Goal: Information Seeking & Learning: Learn about a topic

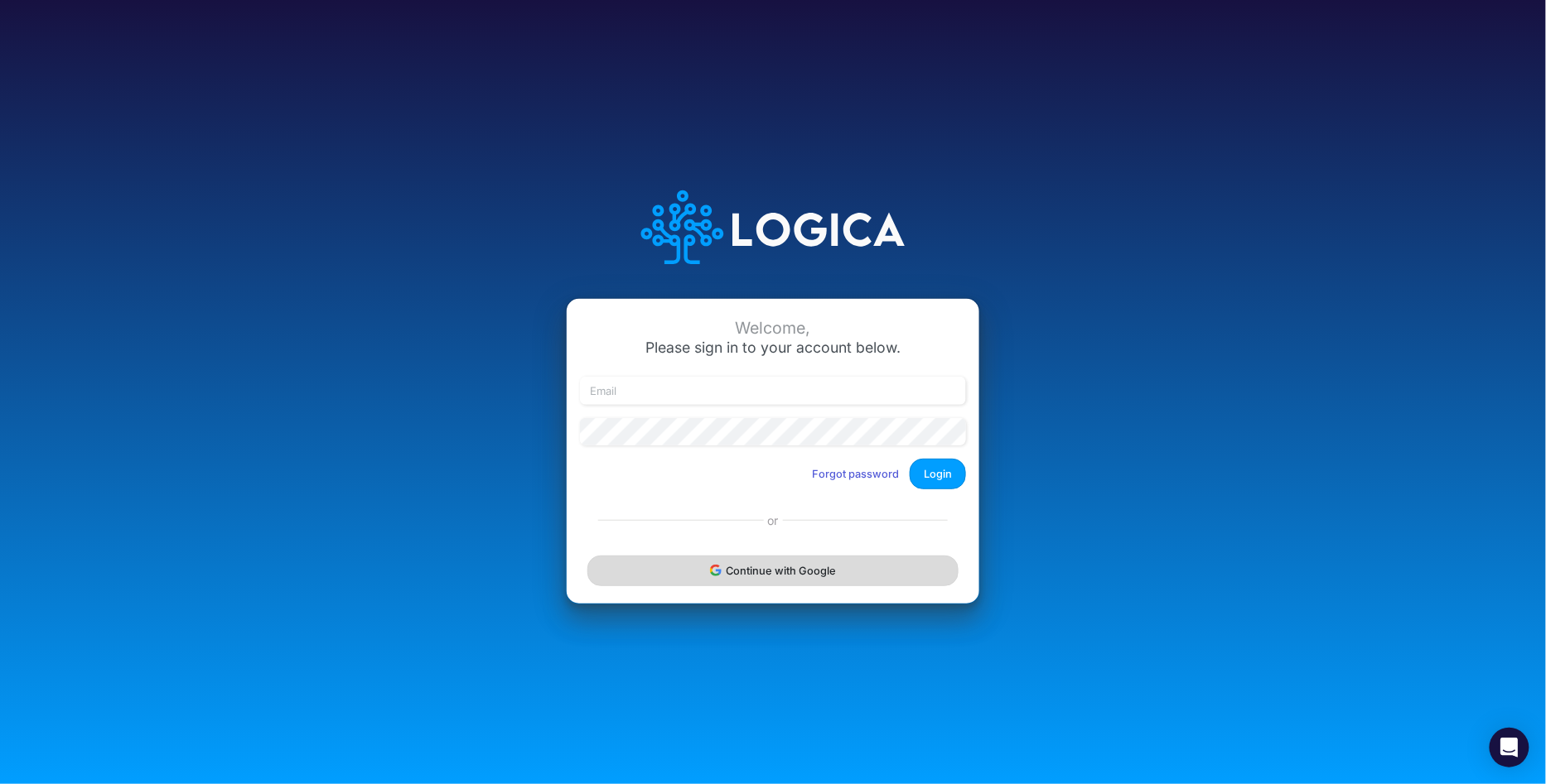
click at [811, 583] on button "Continue with Google" at bounding box center [773, 570] width 371 height 30
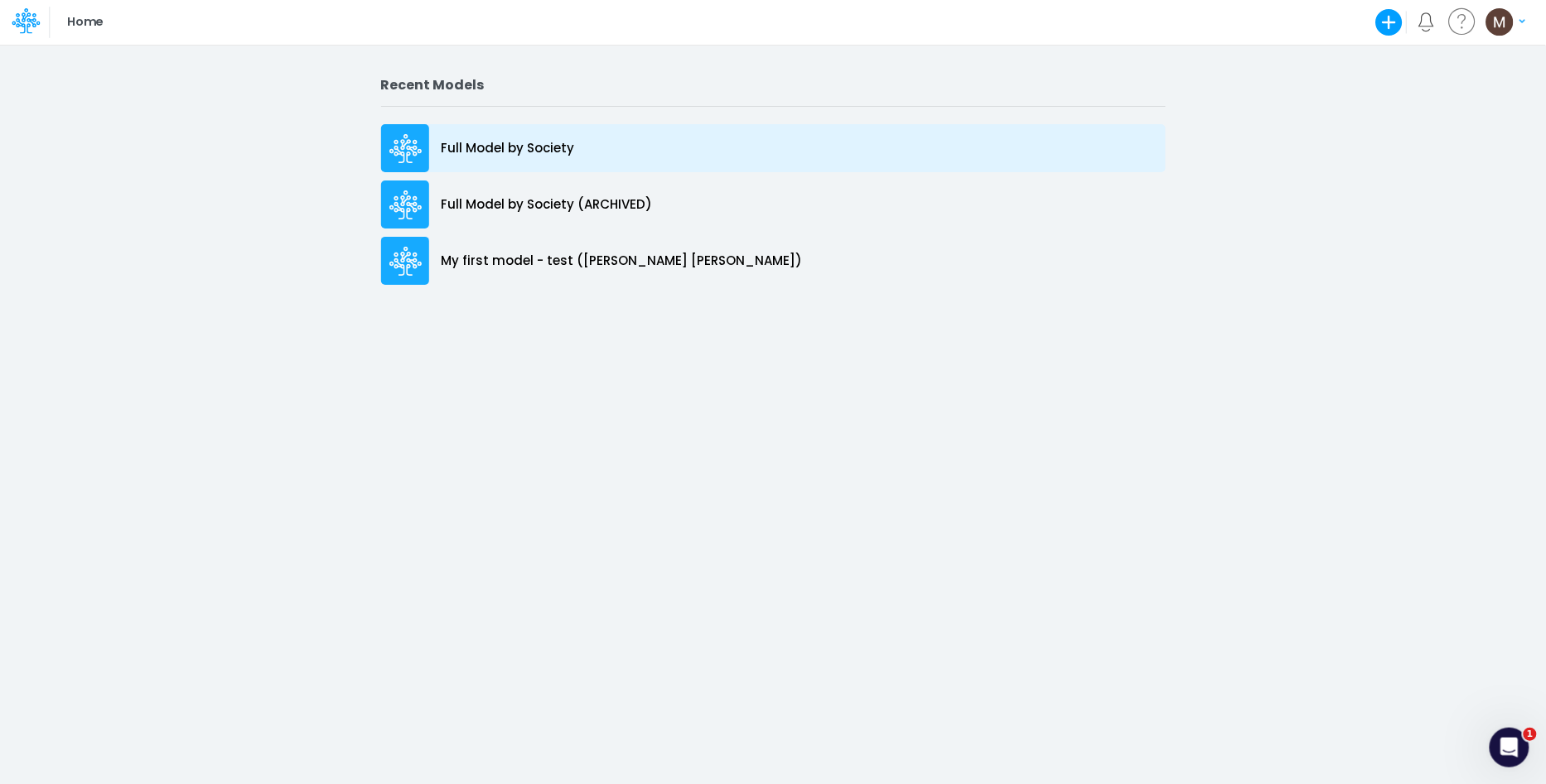
click at [612, 155] on div "Full Model by Society" at bounding box center [773, 148] width 784 height 48
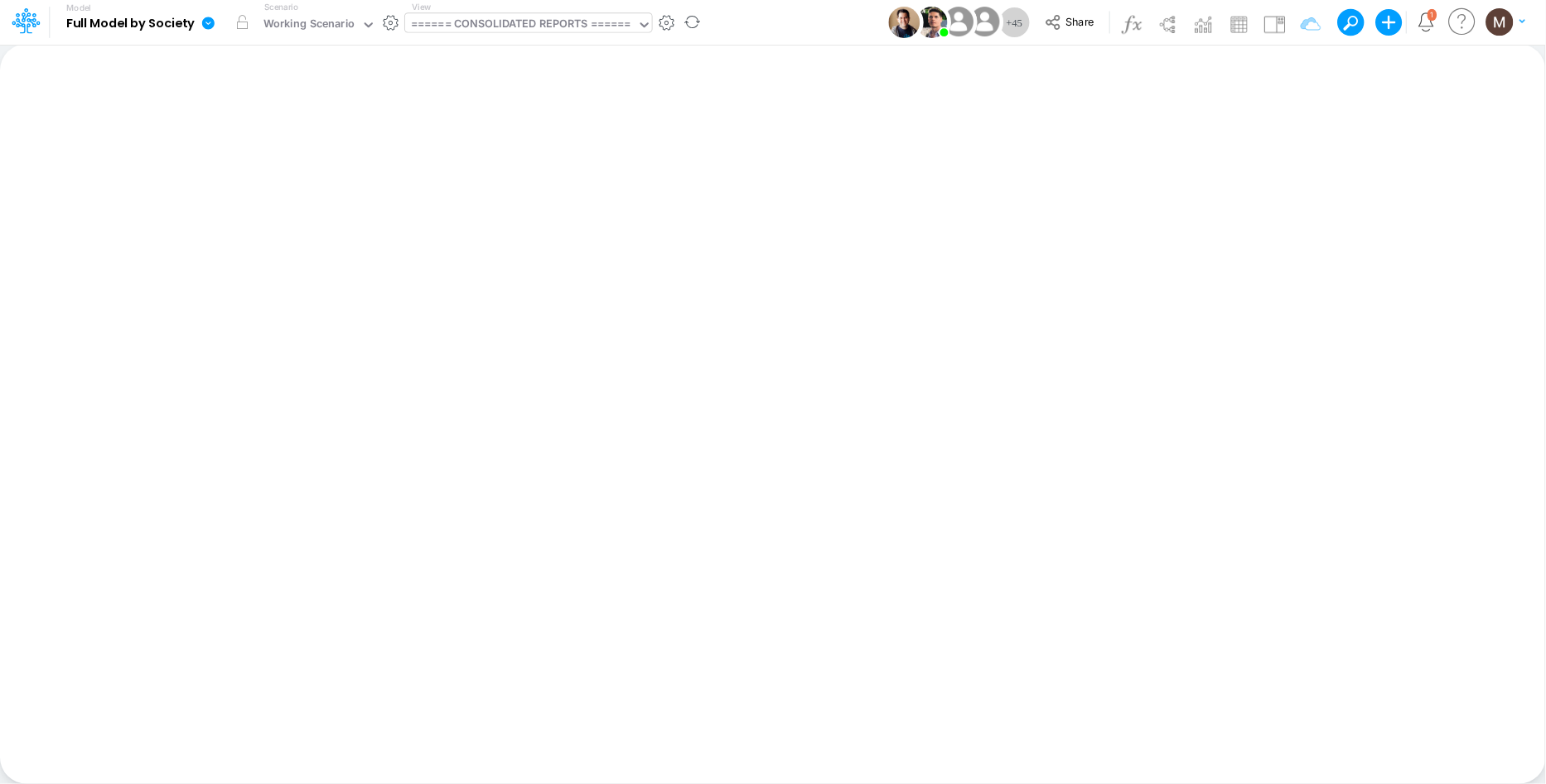
click at [534, 31] on div "====== CONSOLIDATED REPORTS ======" at bounding box center [521, 25] width 220 height 19
click at [512, 27] on div "====== CONSOLIDATED REPORTS ======" at bounding box center [521, 25] width 220 height 19
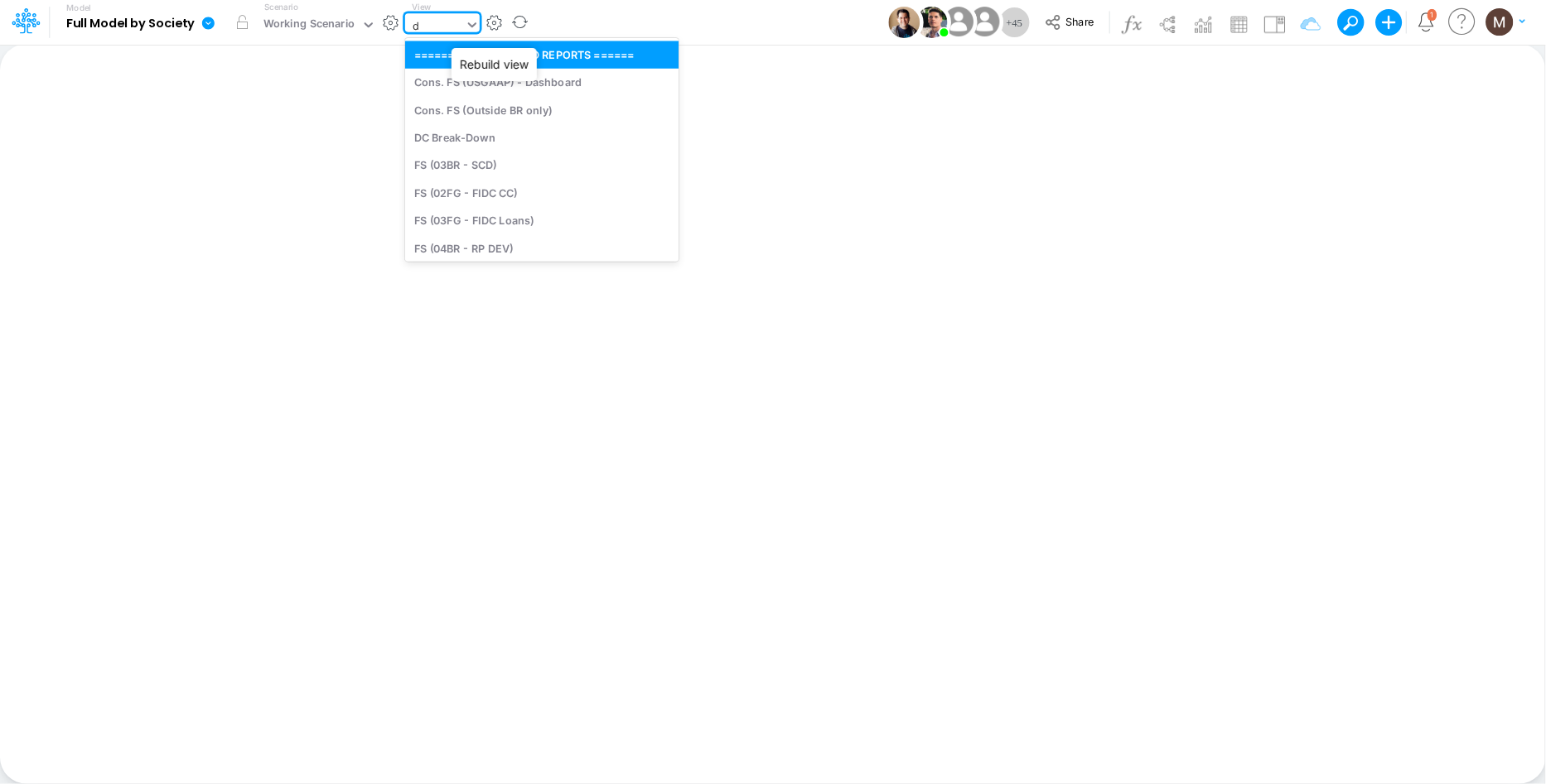
type input "dc"
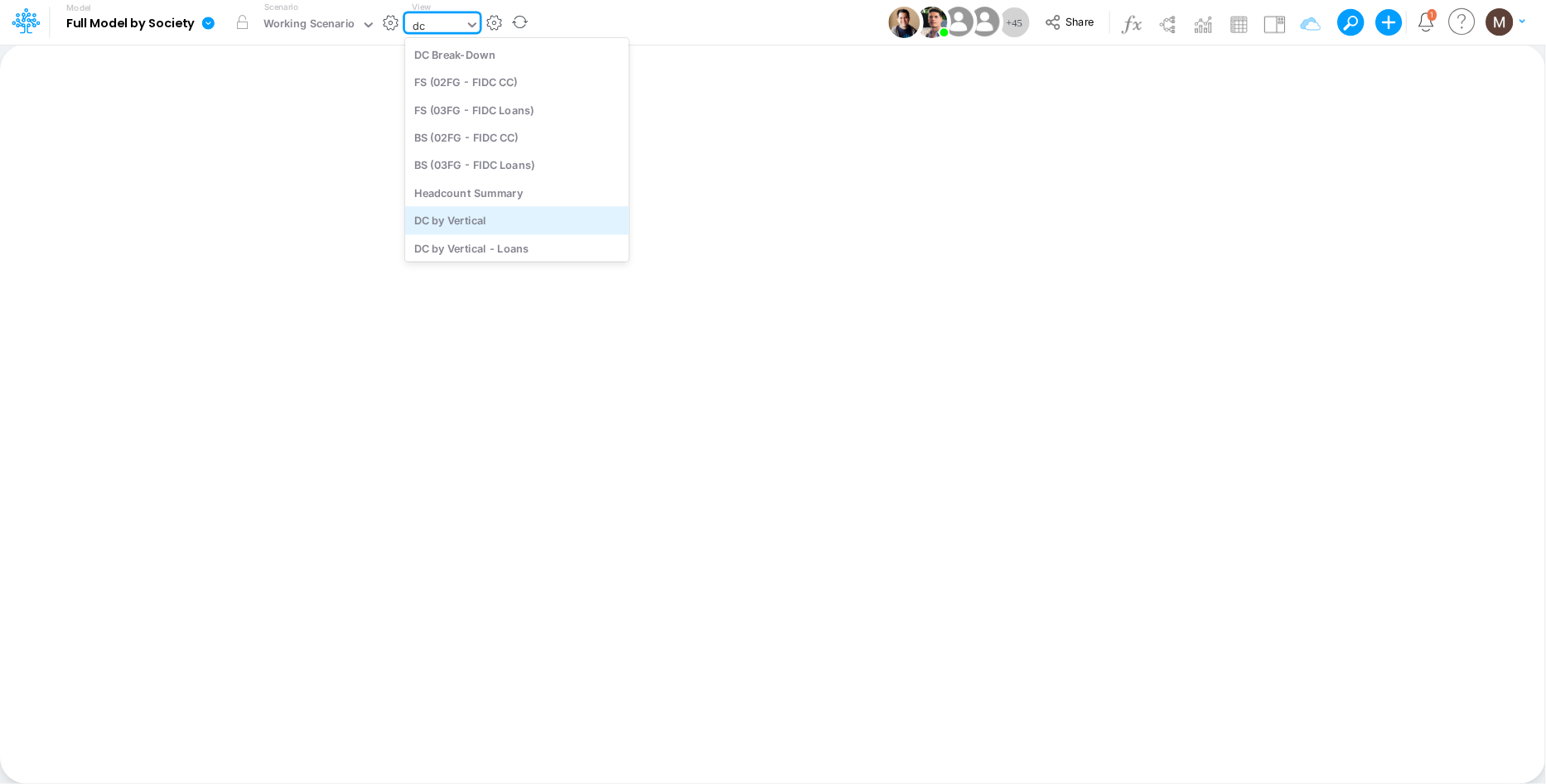
click at [513, 210] on div "DC by Vertical" at bounding box center [517, 221] width 224 height 28
type input "DC by Vertical"
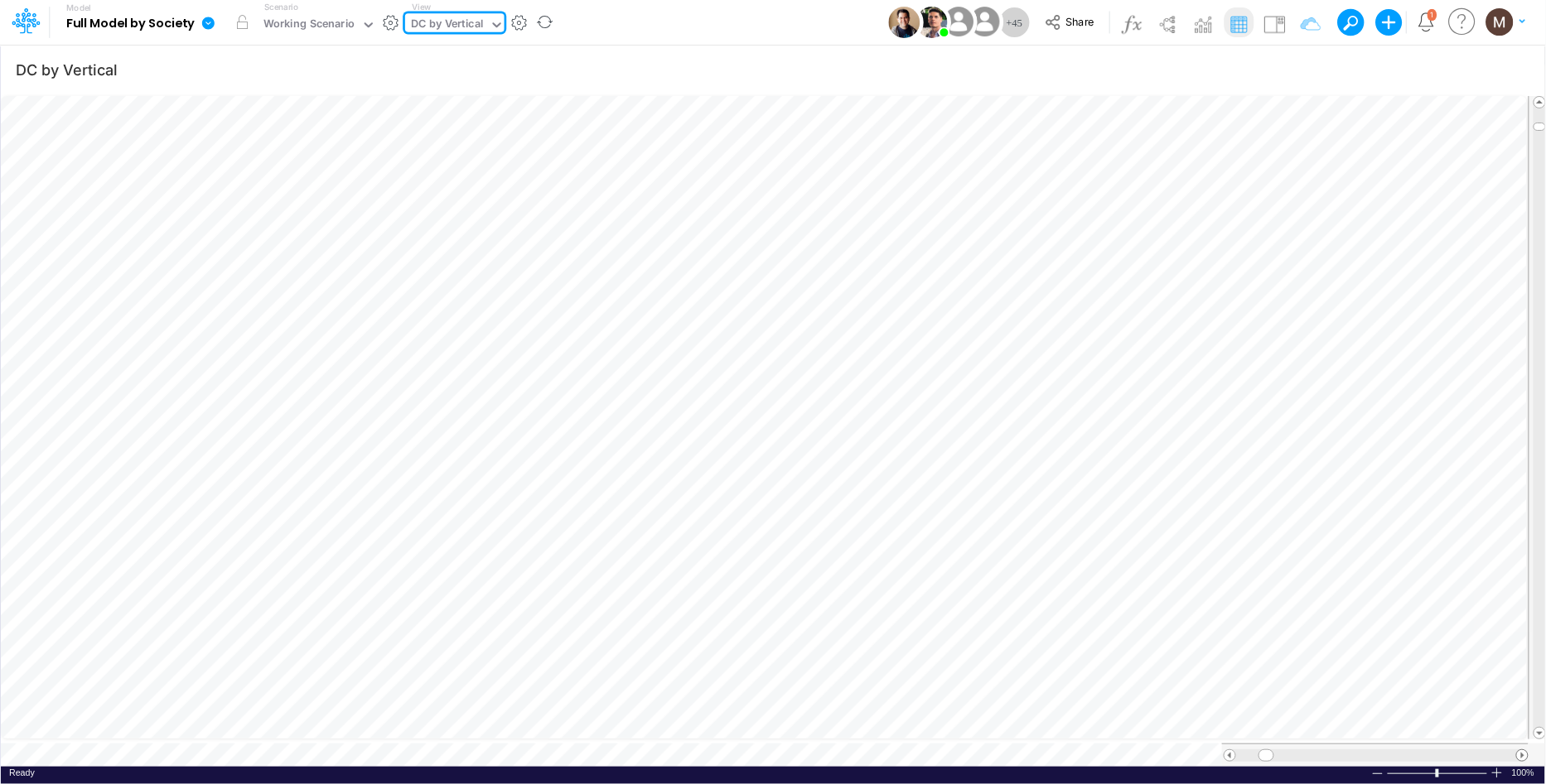
click at [1523, 750] on span at bounding box center [1523, 756] width 11 height 11
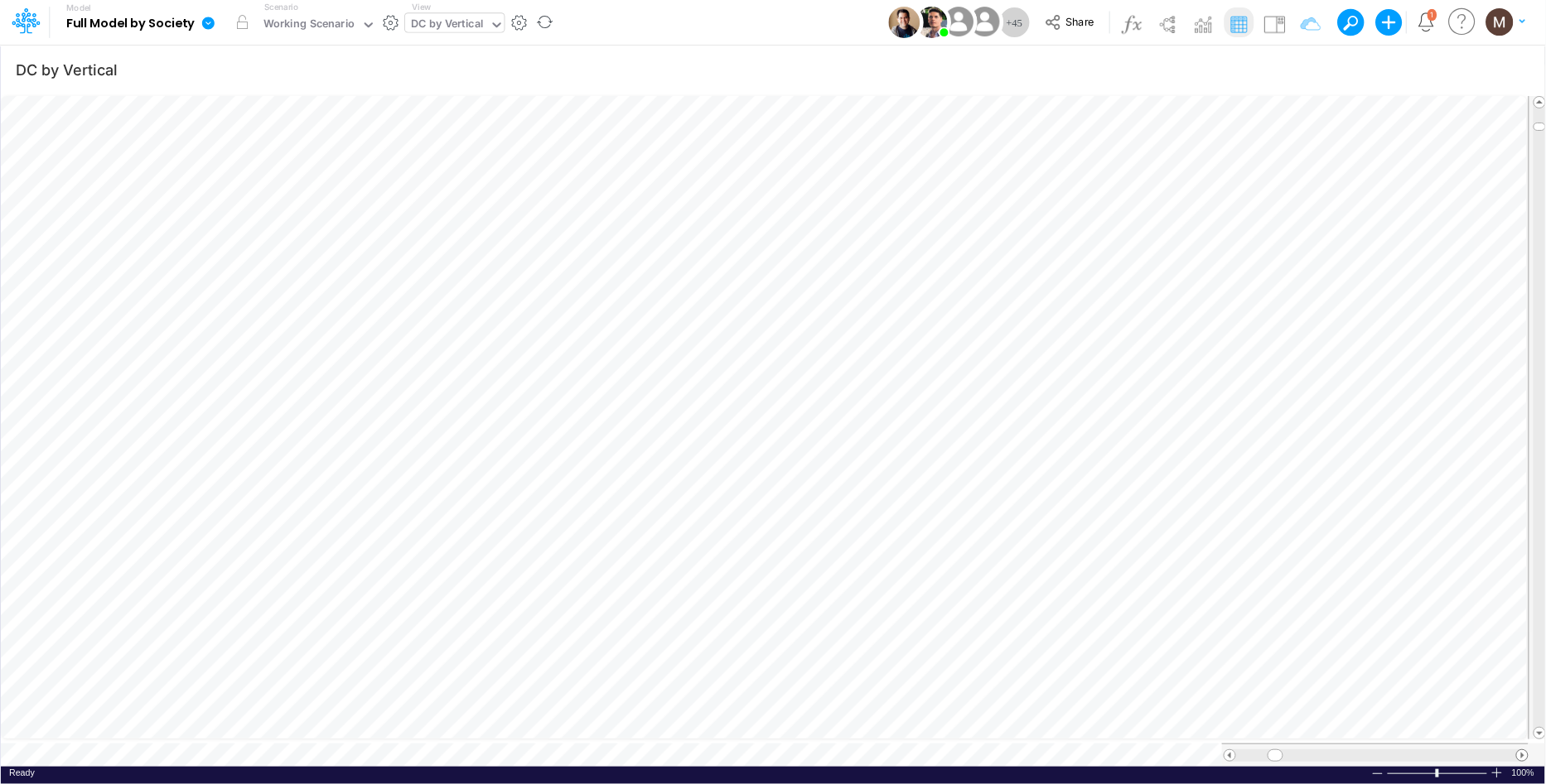
click at [1523, 750] on span at bounding box center [1523, 756] width 11 height 11
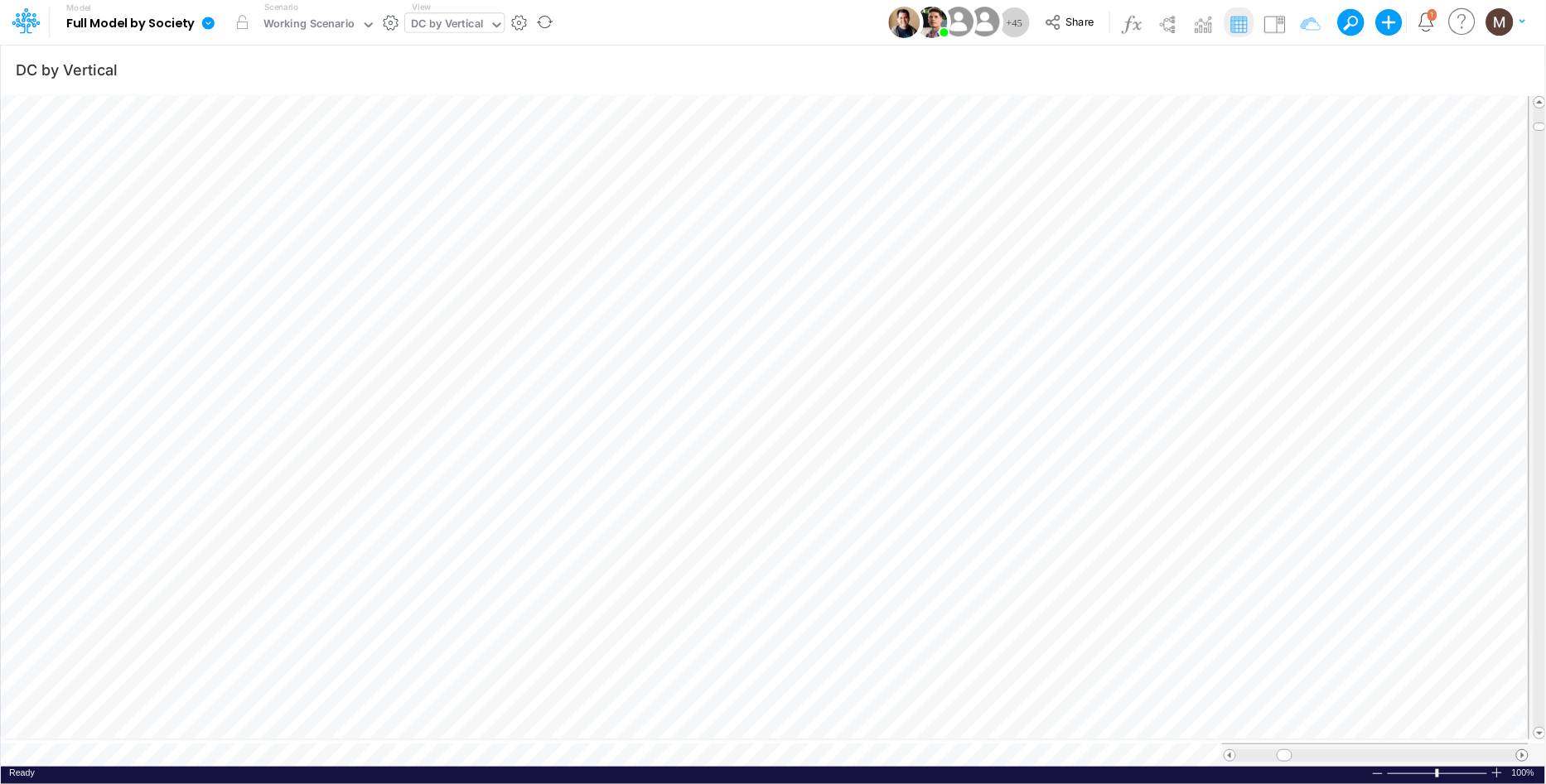
click at [1523, 750] on span at bounding box center [1523, 756] width 11 height 11
click at [435, 28] on div "DC by Vertical" at bounding box center [446, 25] width 72 height 19
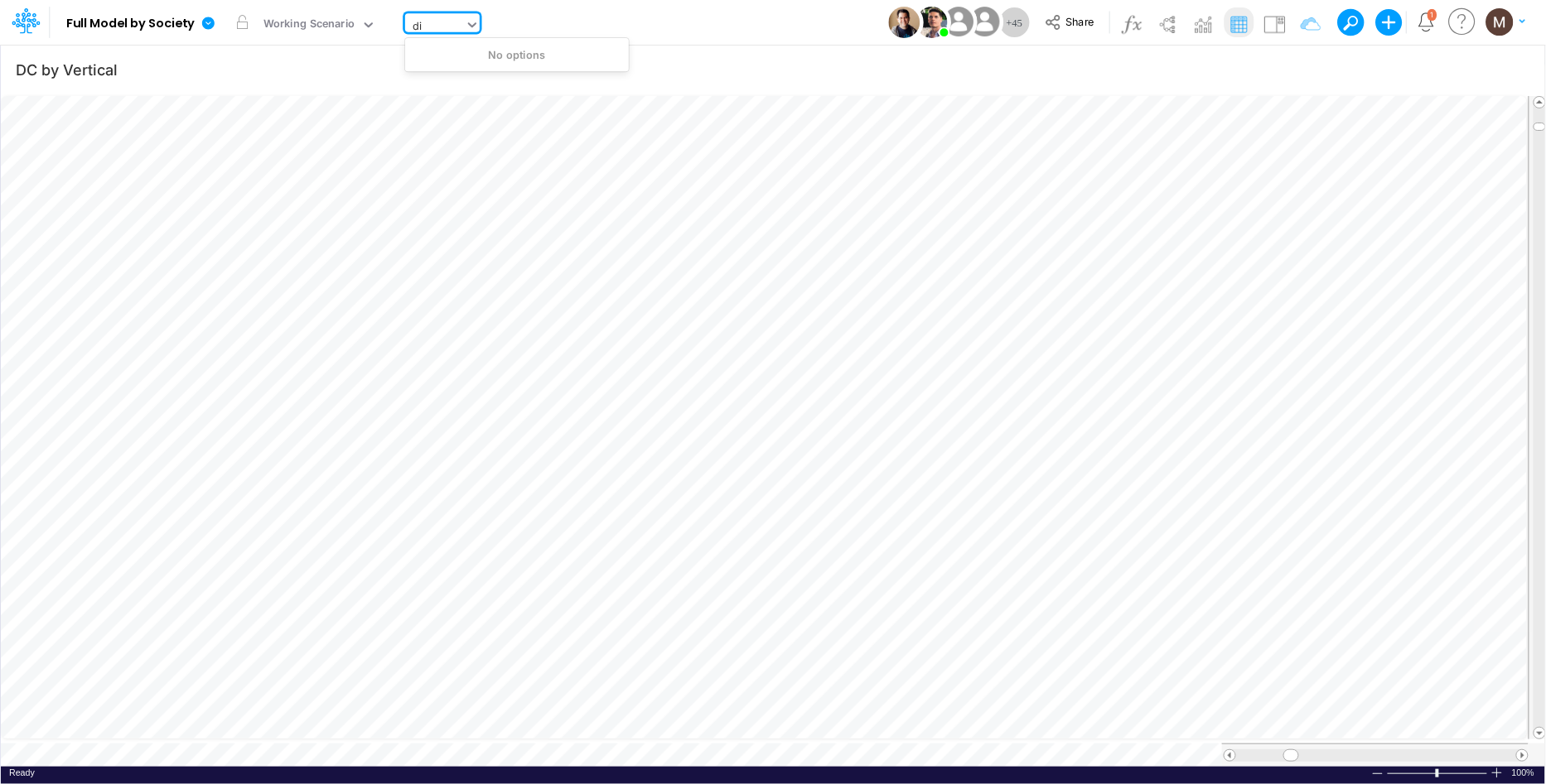
type input "d"
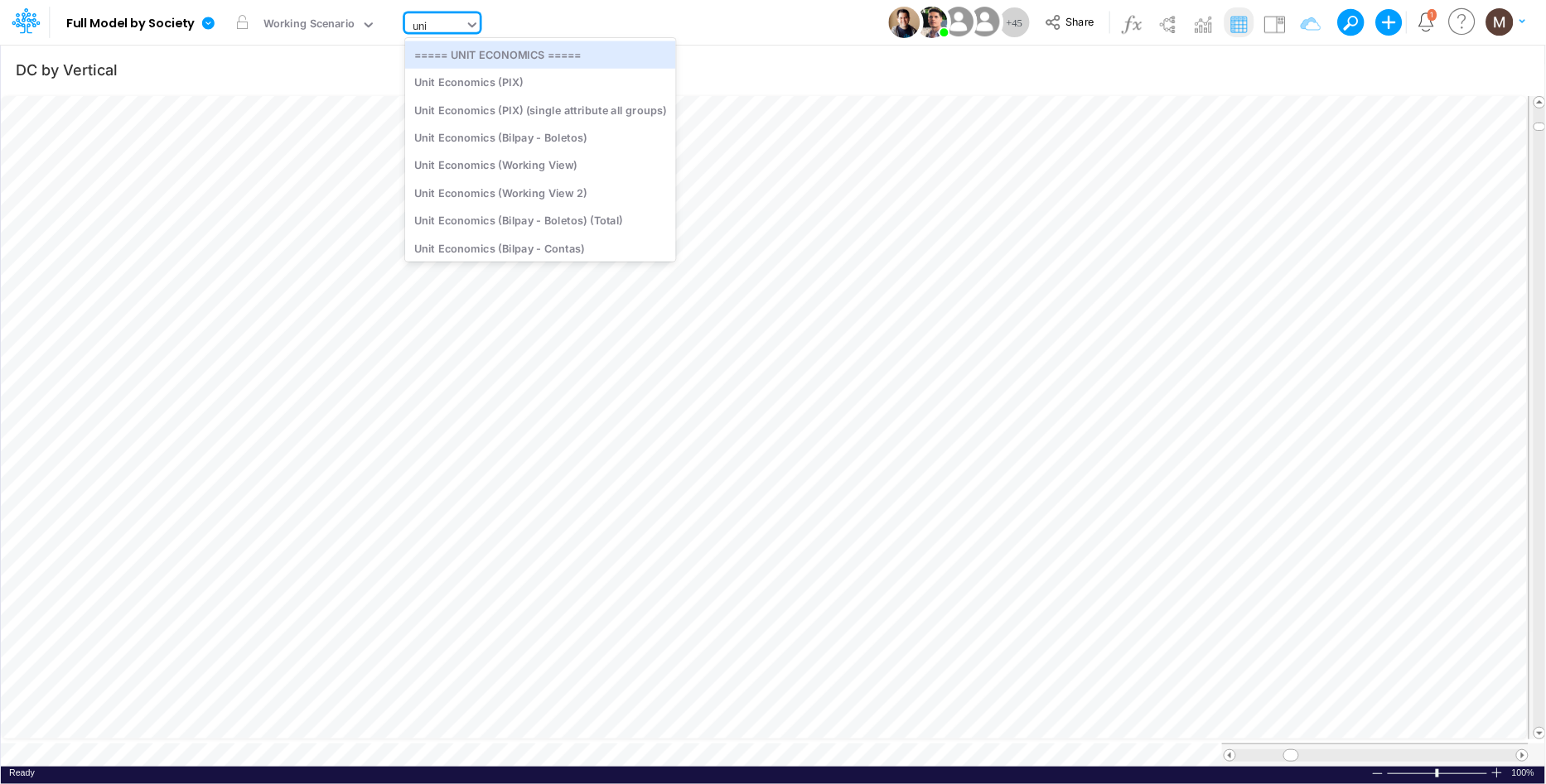
type input "unit"
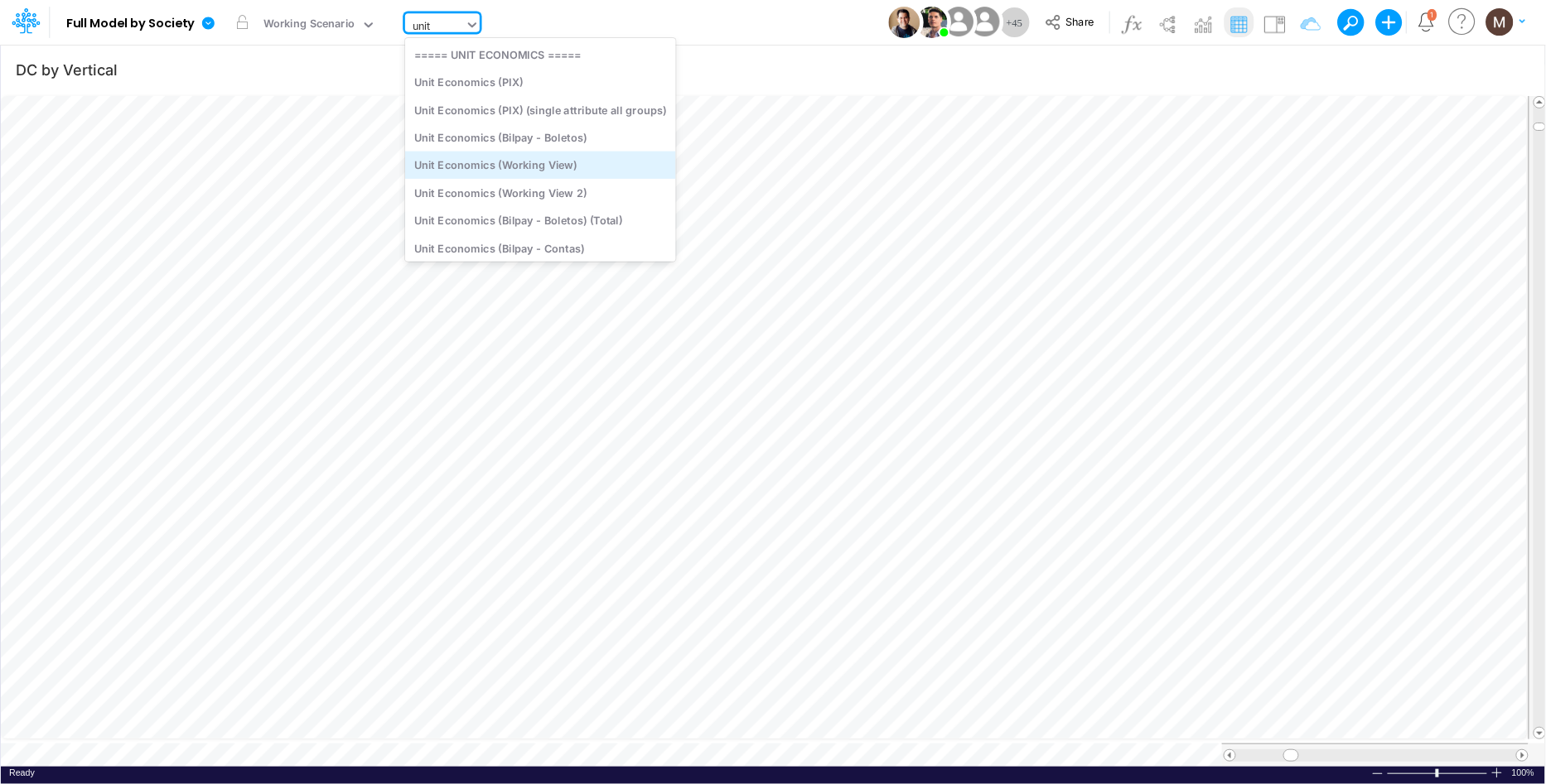
click at [513, 164] on div "Unit Economics (Working View)" at bounding box center [540, 165] width 271 height 28
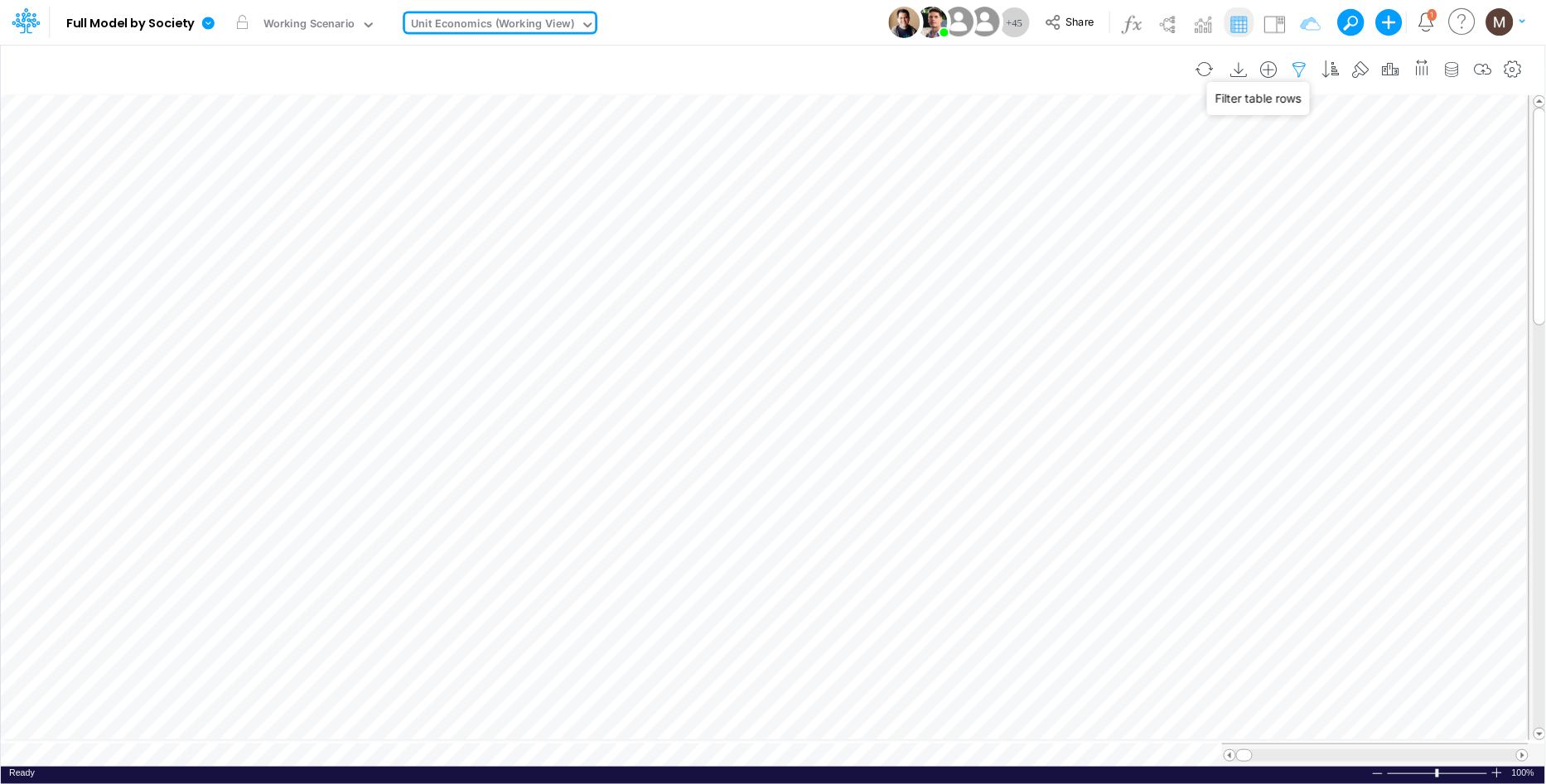
click at [1303, 68] on icon "button" at bounding box center [1300, 70] width 25 height 17
select select "contains"
select select "tableSearchOR"
select select "contains"
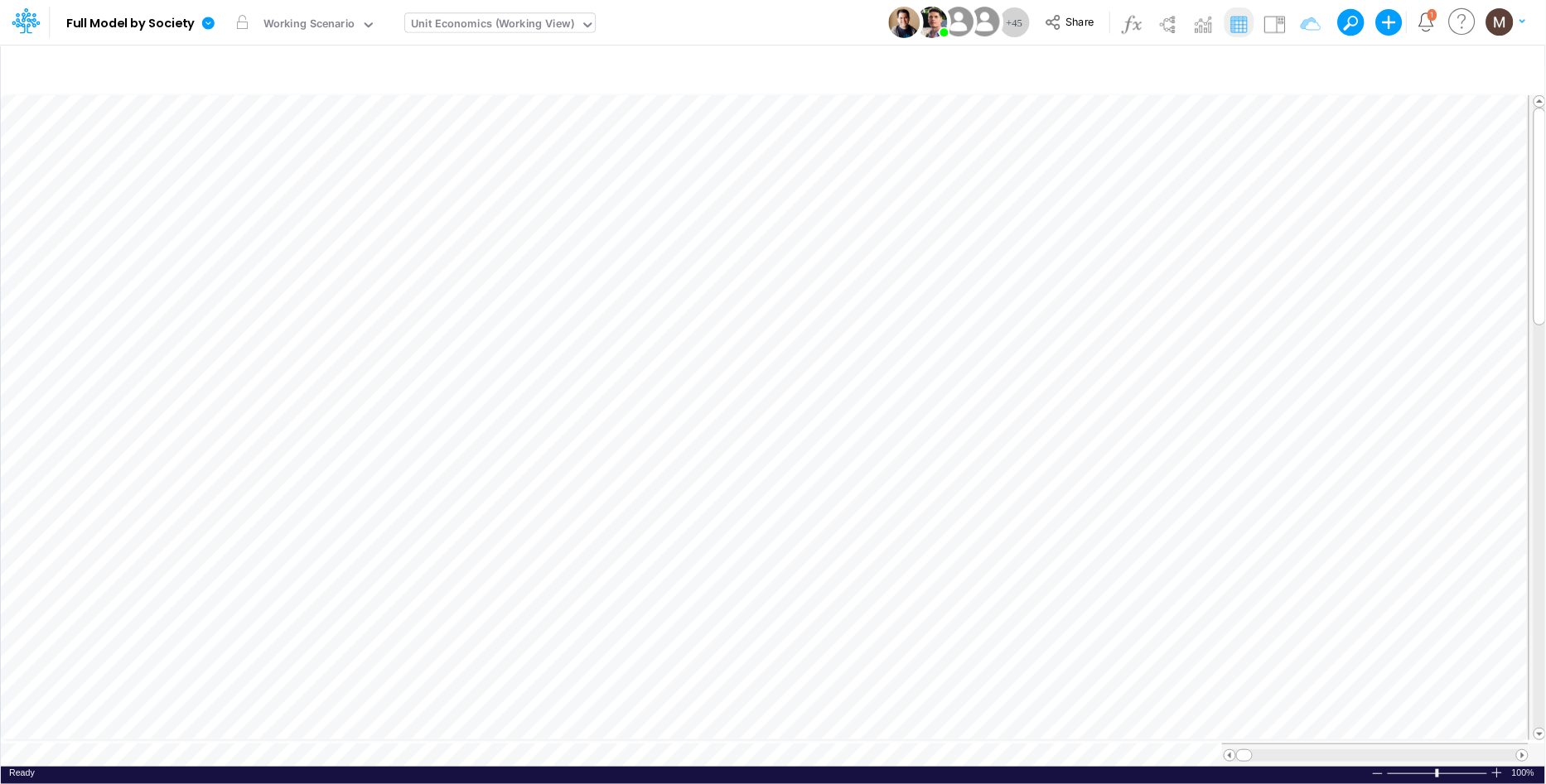
scroll to position [0, 1]
click at [506, 20] on div "Unit Economics (Working View)" at bounding box center [492, 25] width 164 height 19
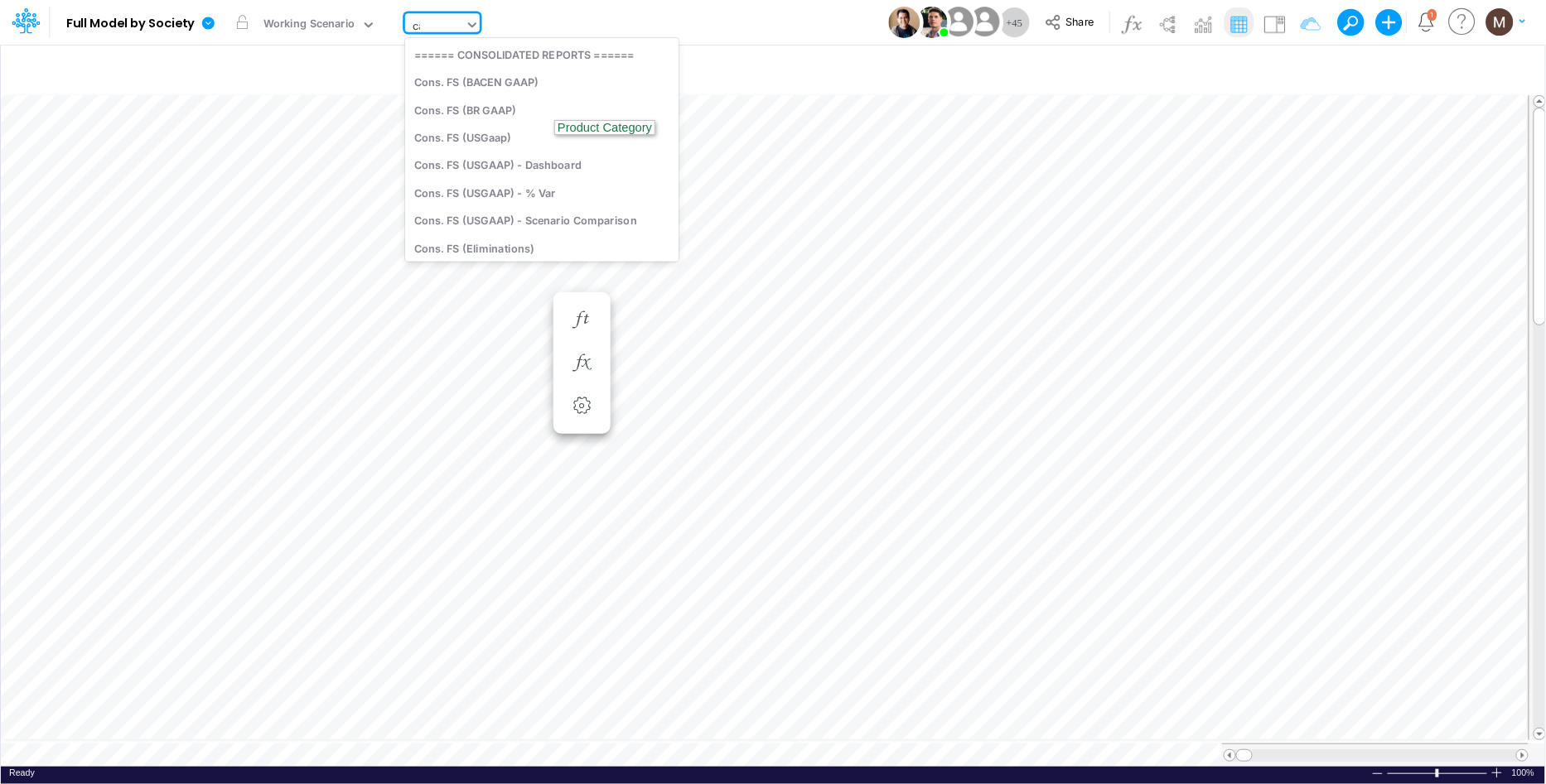
type input "cac"
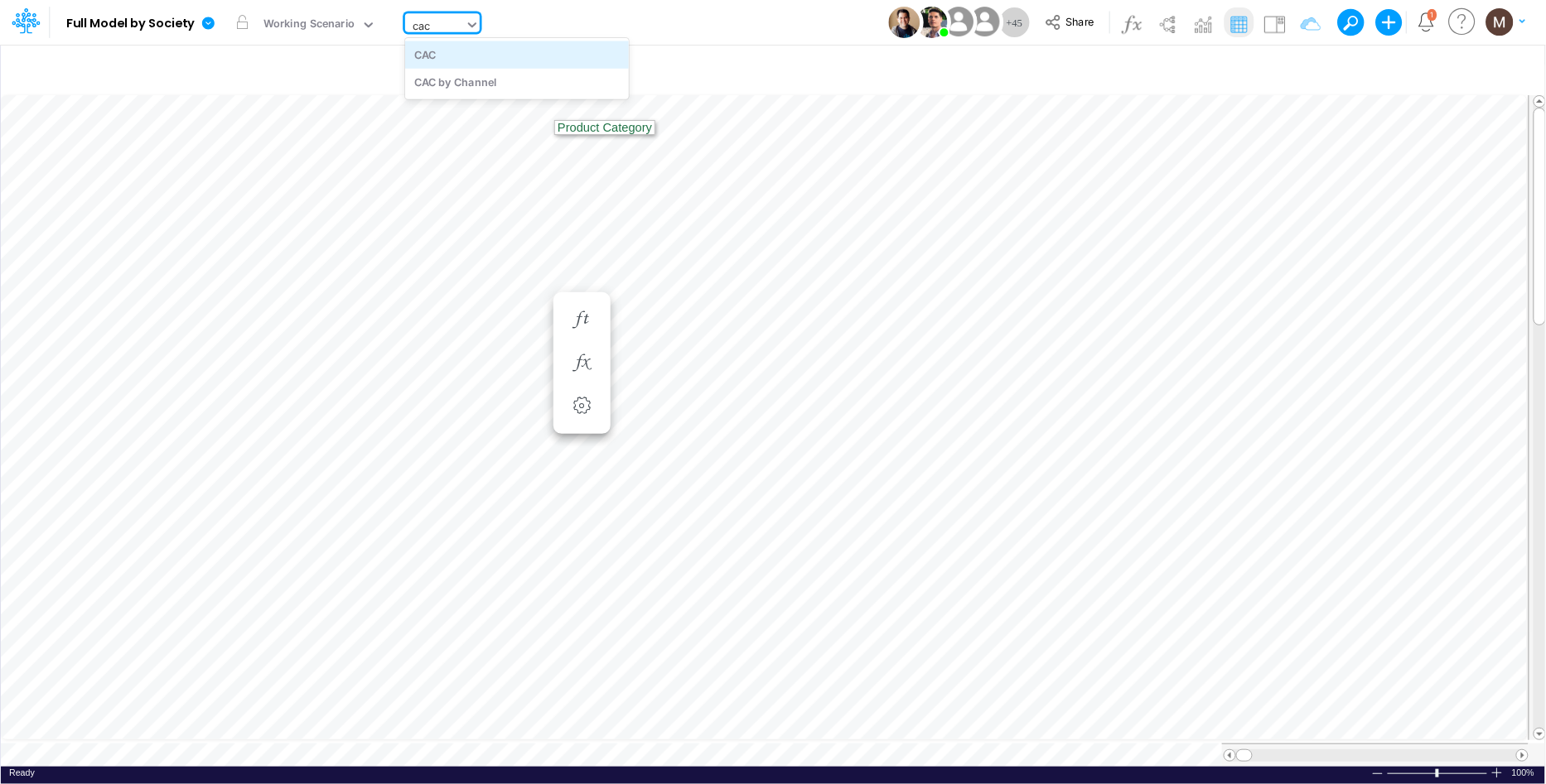
click at [452, 50] on div "CAC" at bounding box center [517, 54] width 224 height 28
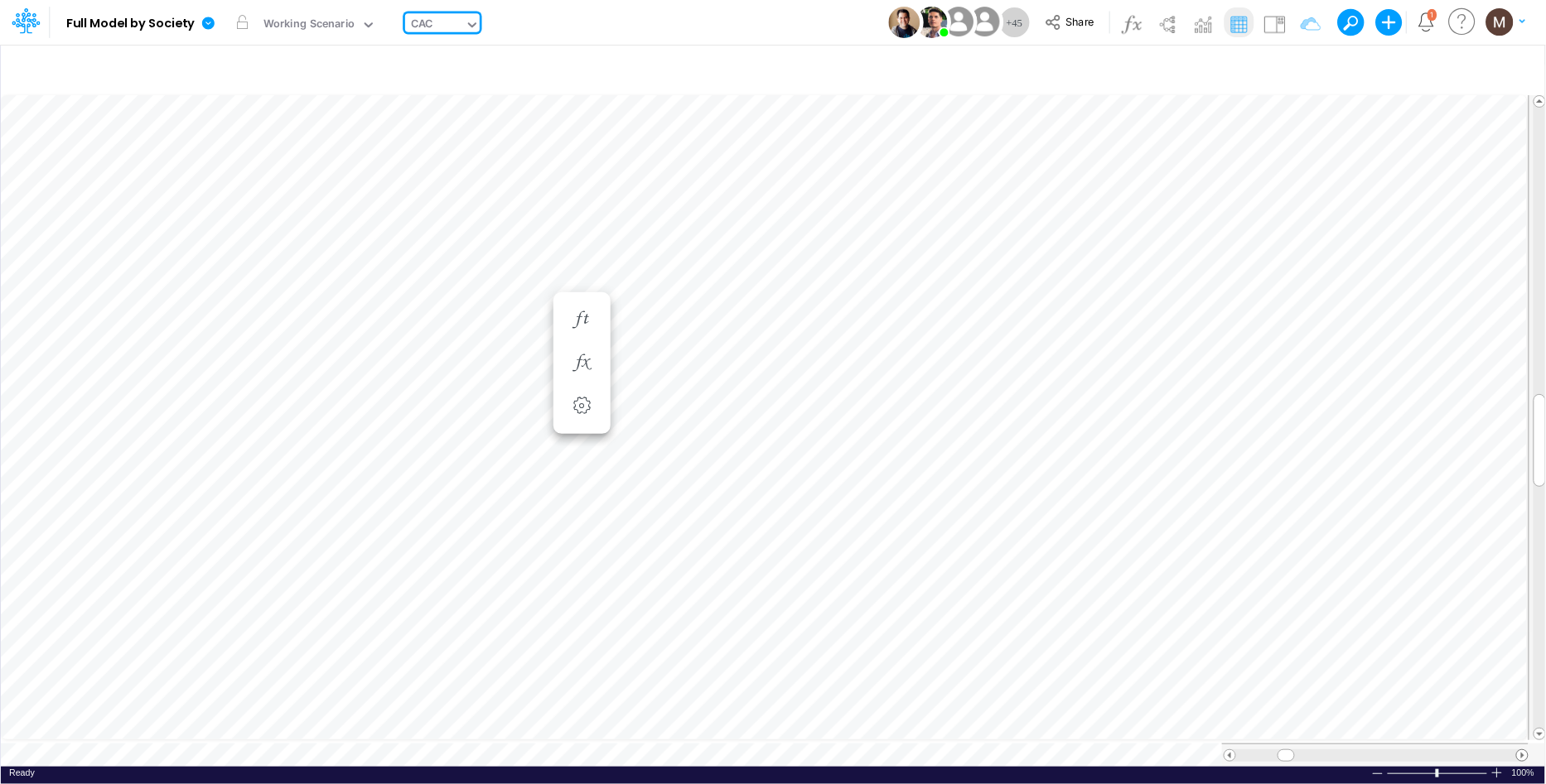
click at [1521, 750] on span at bounding box center [1523, 756] width 11 height 11
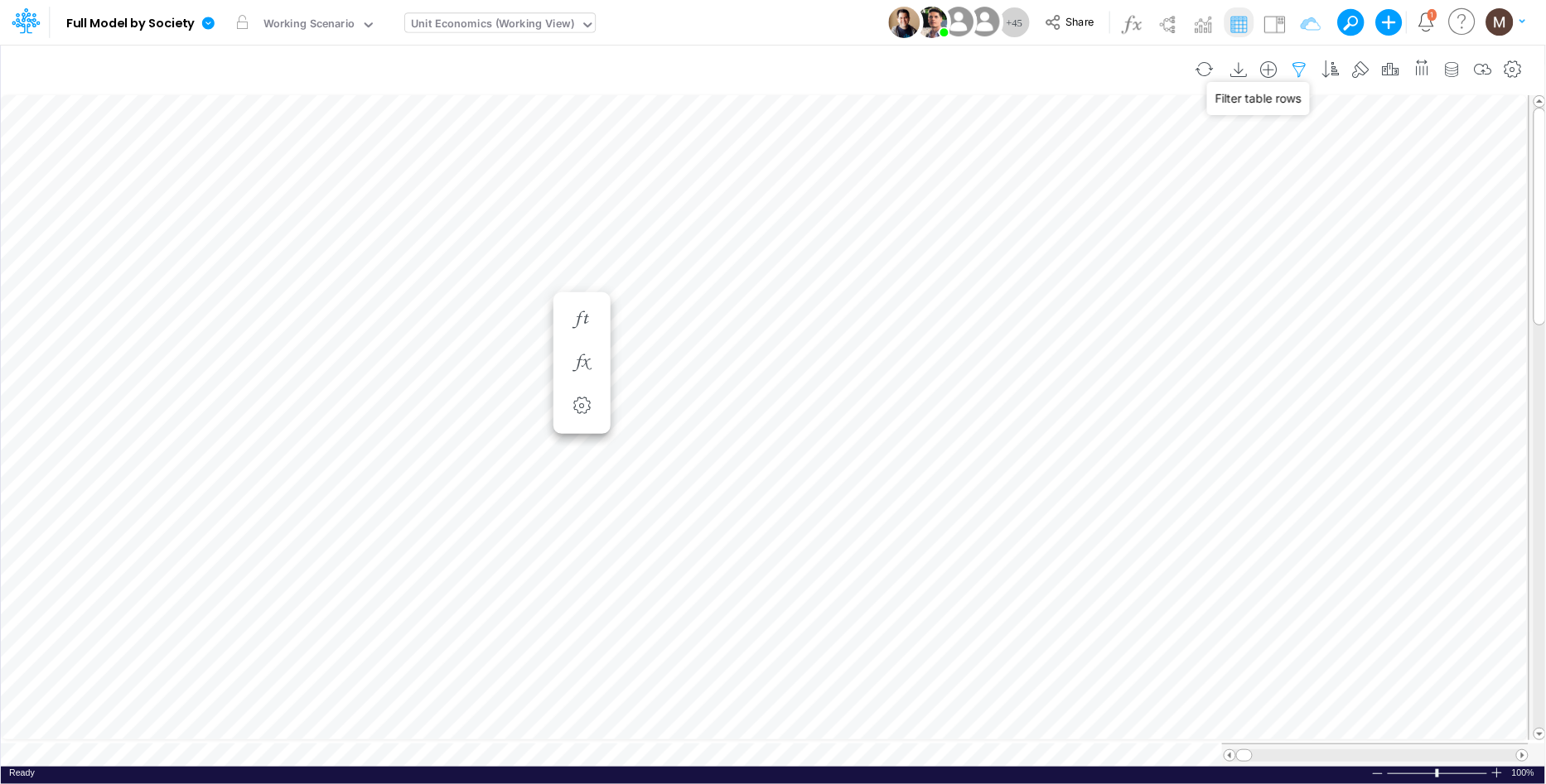
click at [1296, 71] on icon "button" at bounding box center [1300, 70] width 25 height 17
select select "contains"
select select "tableSearchOR"
select select "contains"
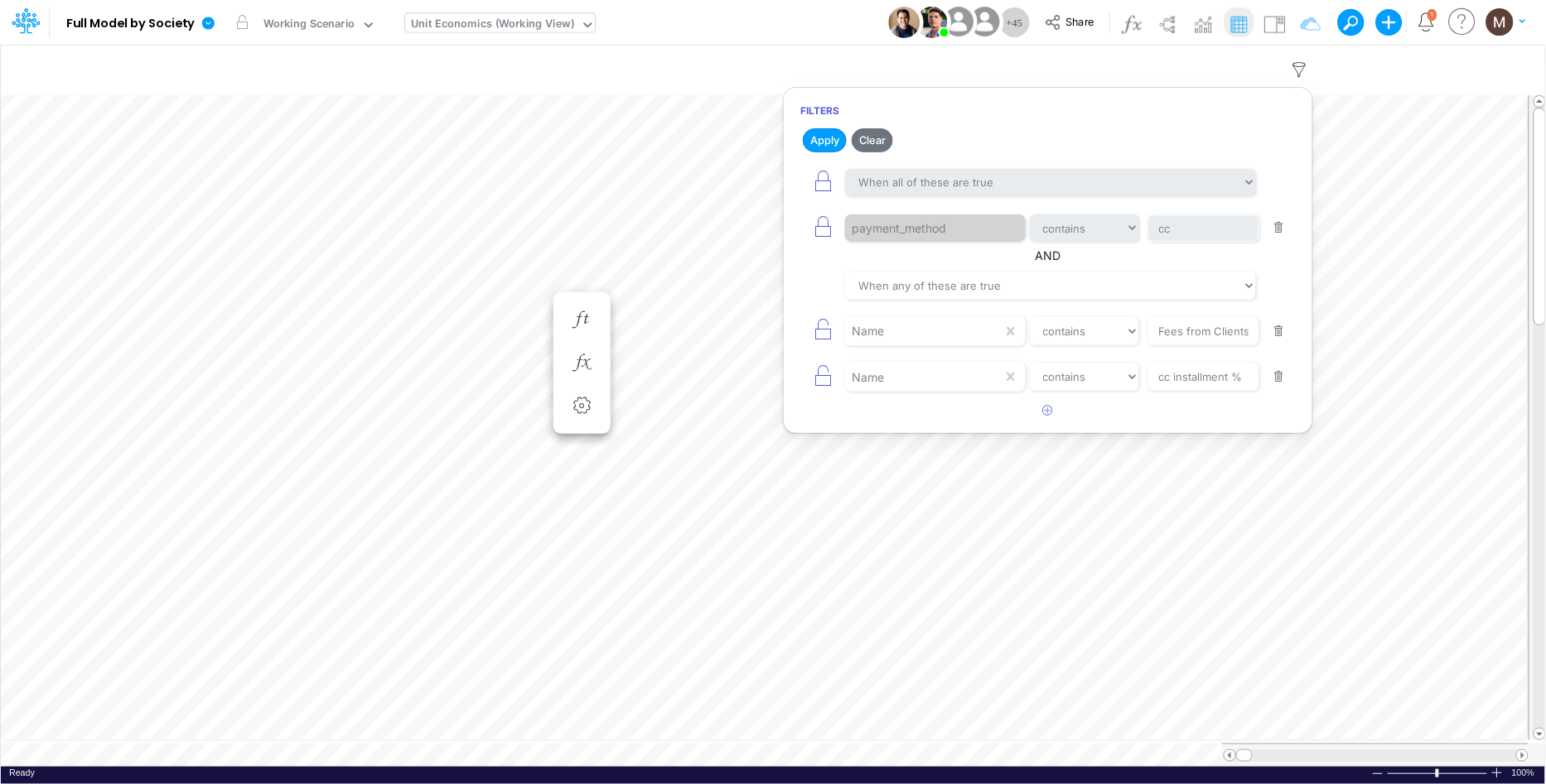
click at [1274, 334] on button "button" at bounding box center [1280, 331] width 32 height 22
type input "cc installment %"
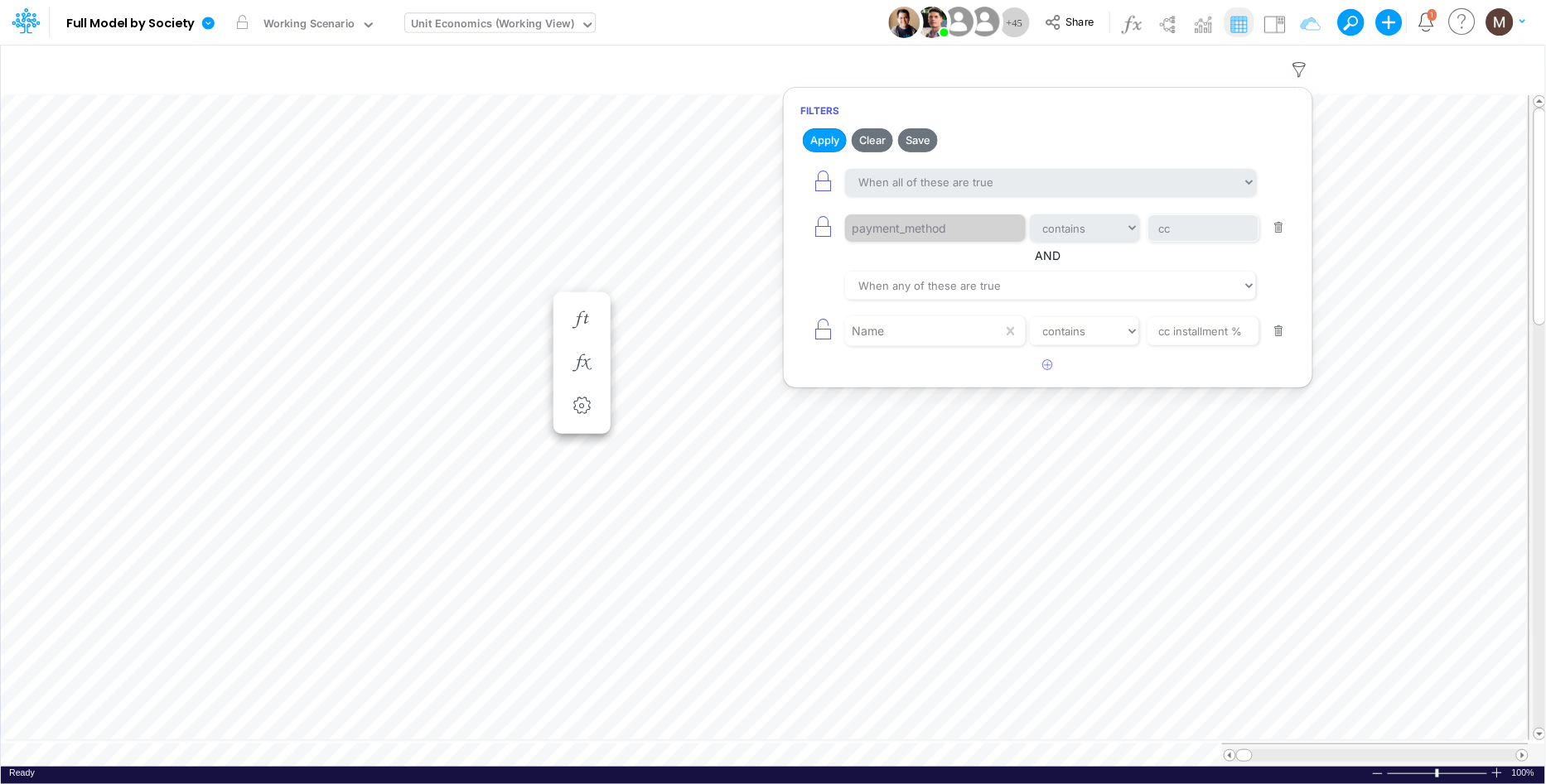
click at [1274, 334] on button "button" at bounding box center [1280, 331] width 32 height 22
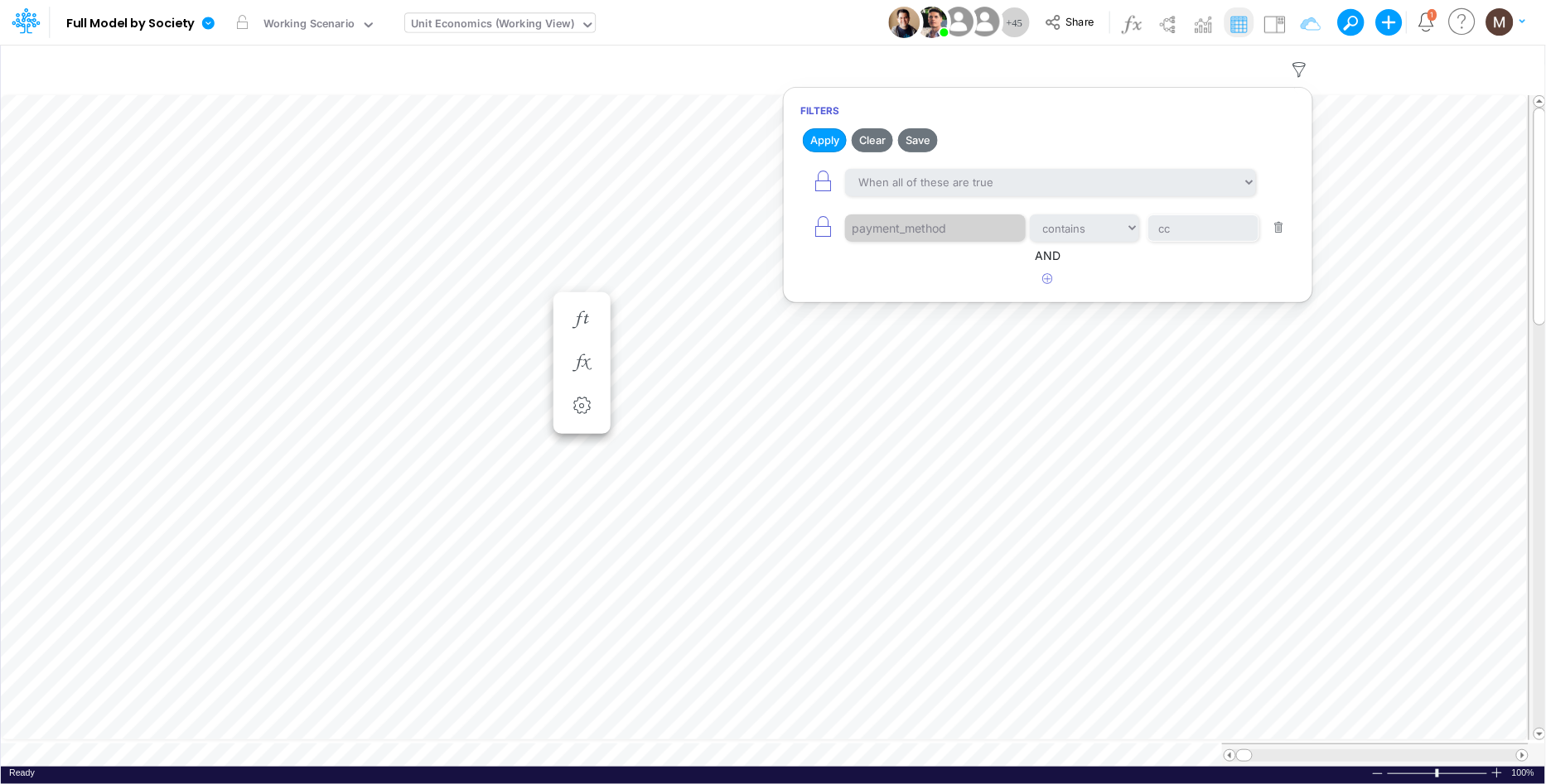
click at [1274, 227] on button "button" at bounding box center [1280, 228] width 32 height 22
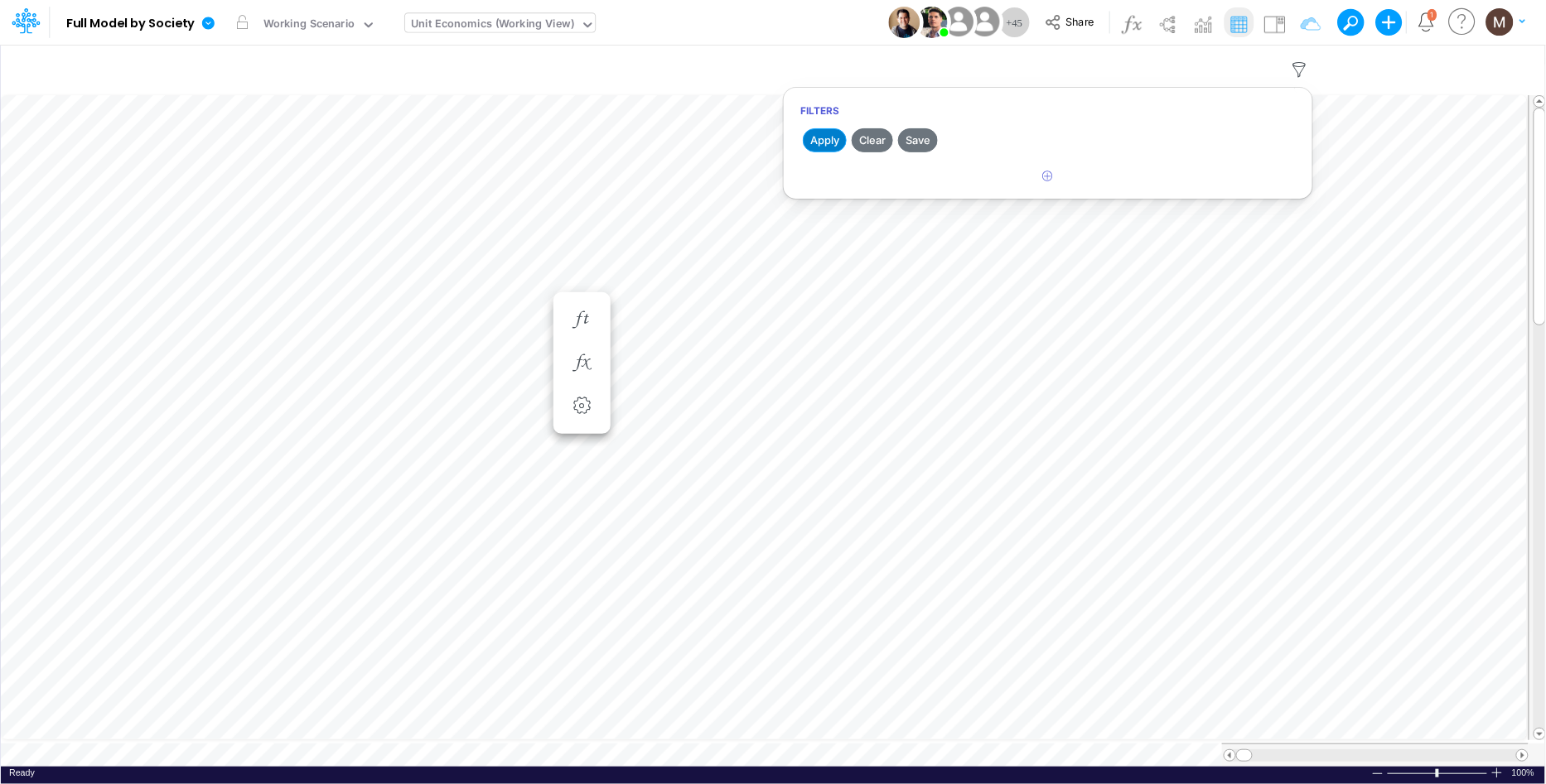
click at [818, 143] on button "Apply" at bounding box center [825, 140] width 44 height 24
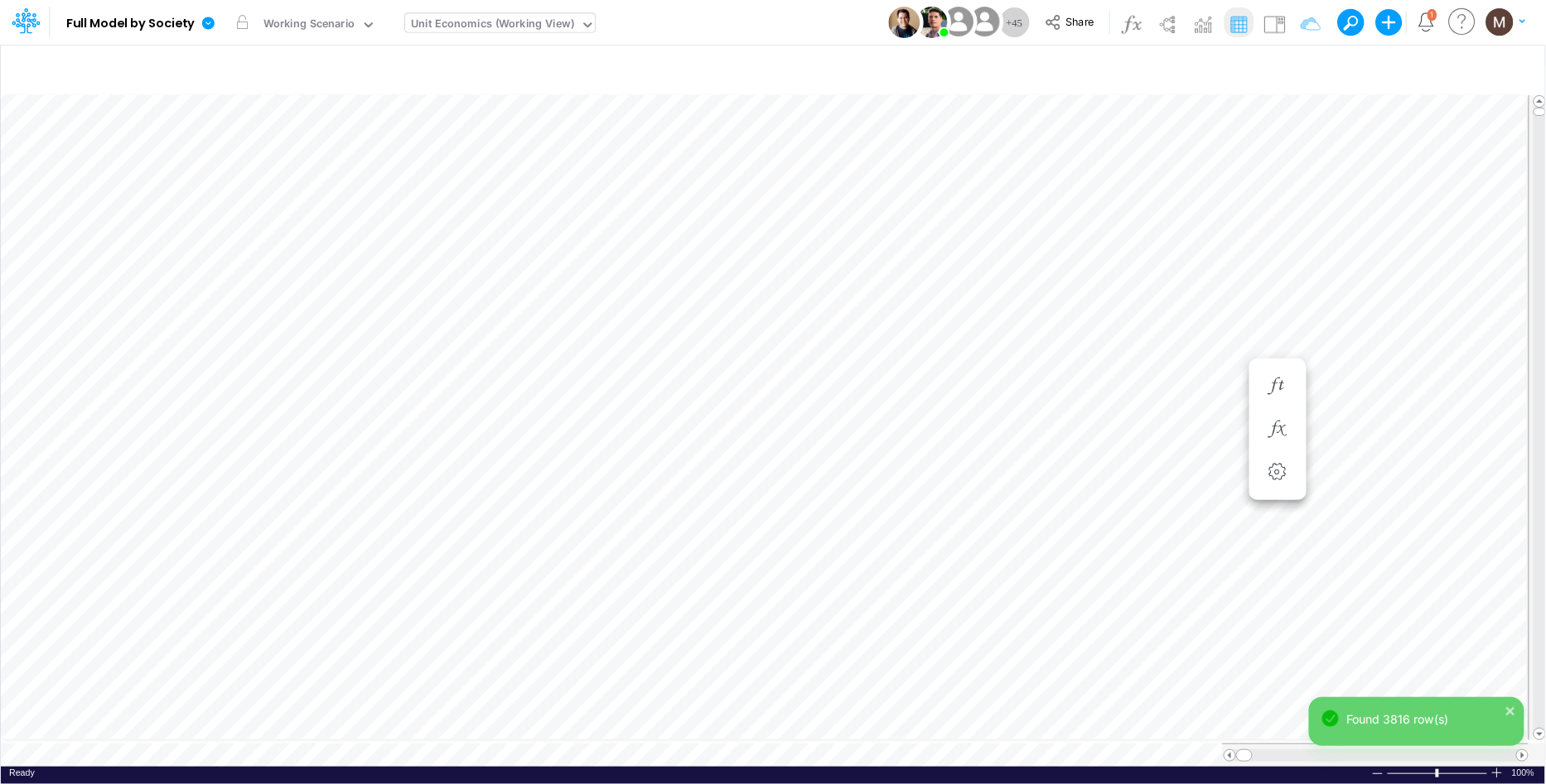
click at [1523, 749] on div "Found 3816 row(s)" at bounding box center [1416, 729] width 216 height 63
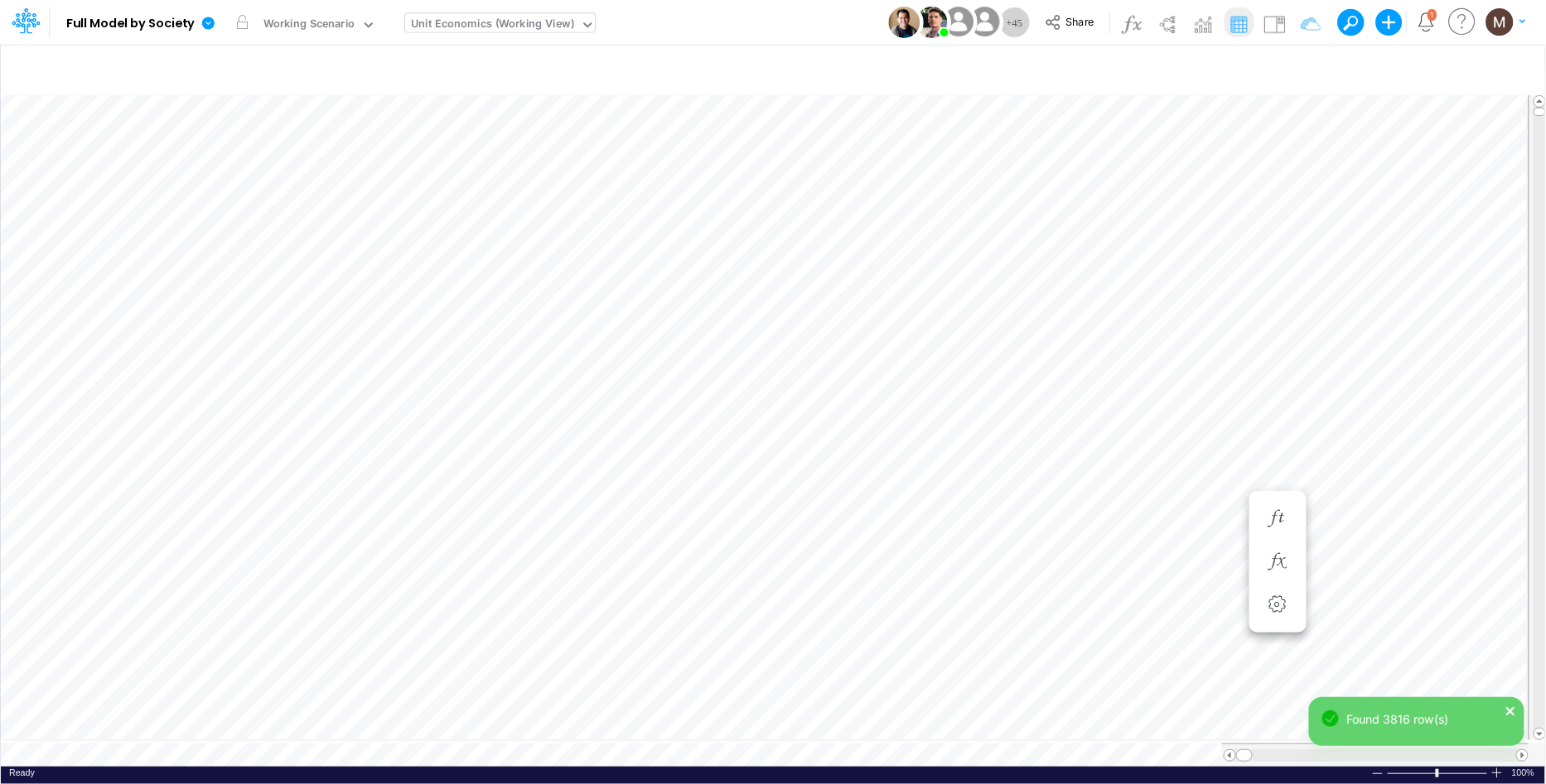
click at [1510, 711] on icon "close" at bounding box center [1510, 711] width 8 height 8
click at [1525, 752] on span at bounding box center [1523, 756] width 11 height 11
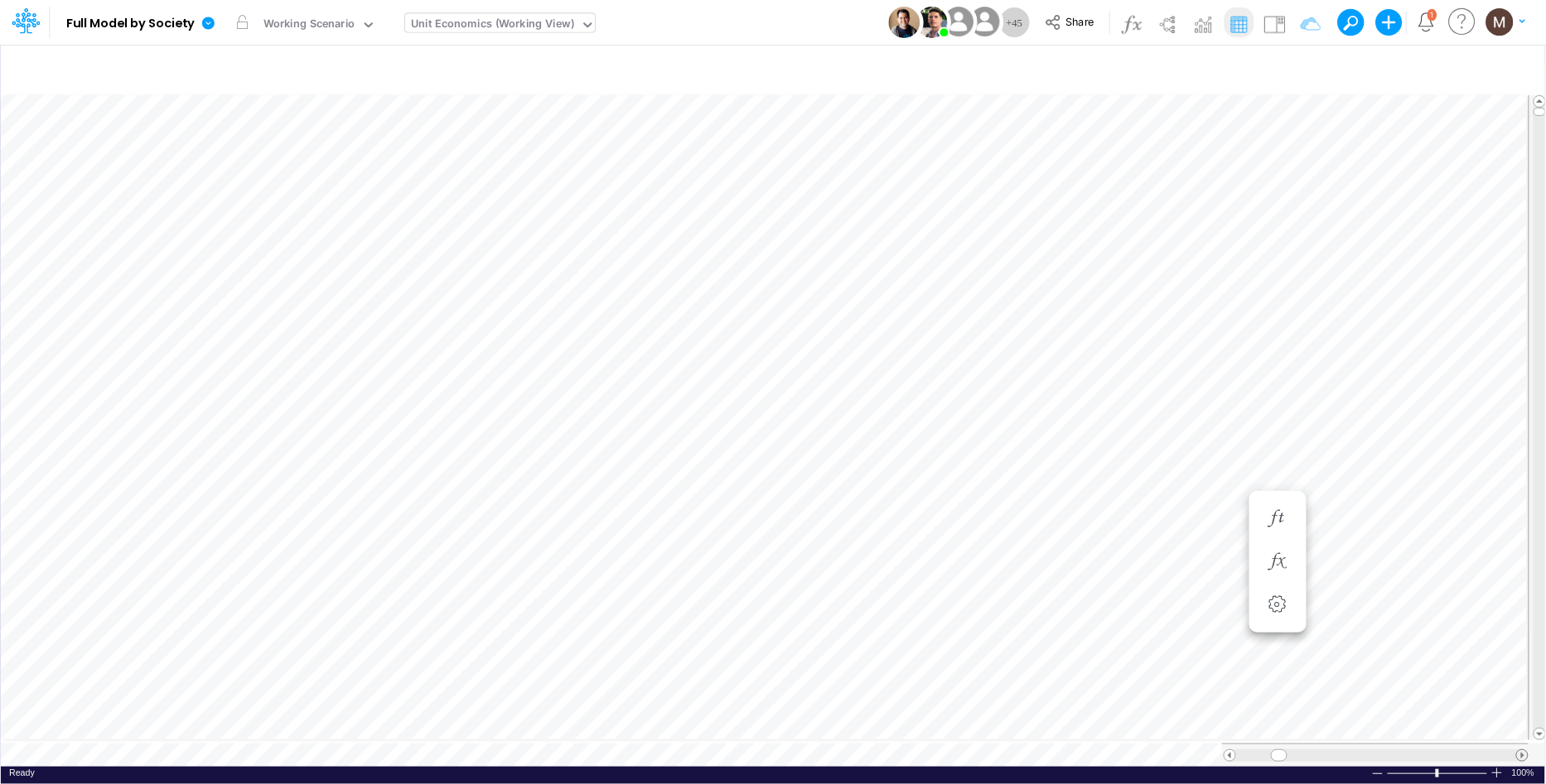
click at [1525, 752] on span at bounding box center [1523, 756] width 11 height 11
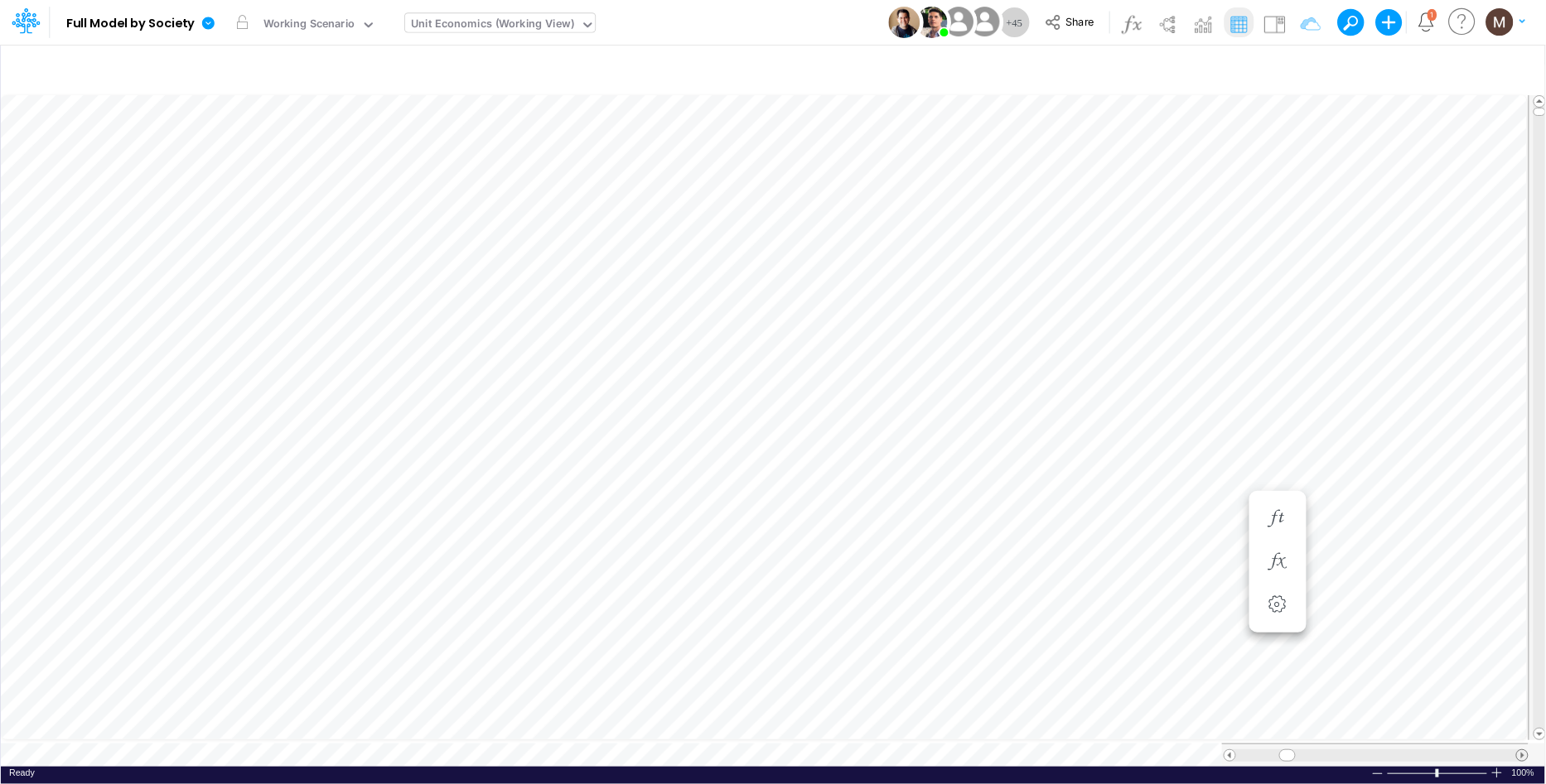
click at [1525, 752] on span at bounding box center [1523, 756] width 11 height 11
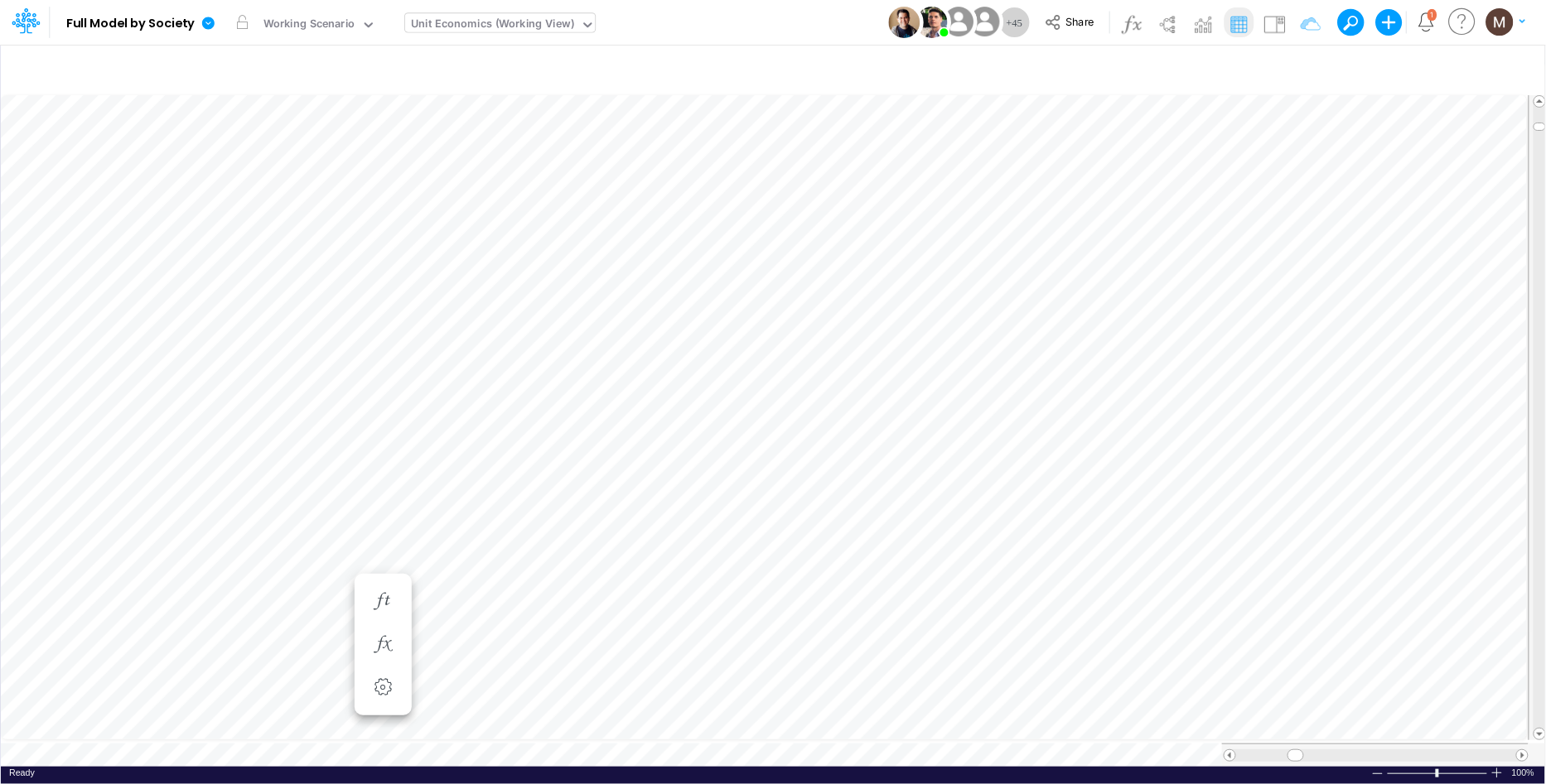
scroll to position [0, 1]
click at [1295, 71] on icon "button" at bounding box center [1300, 70] width 25 height 17
click at [1050, 175] on icon "button" at bounding box center [1049, 176] width 11 height 11
select select "tableSearchOR"
click at [980, 230] on div at bounding box center [923, 229] width 157 height 28
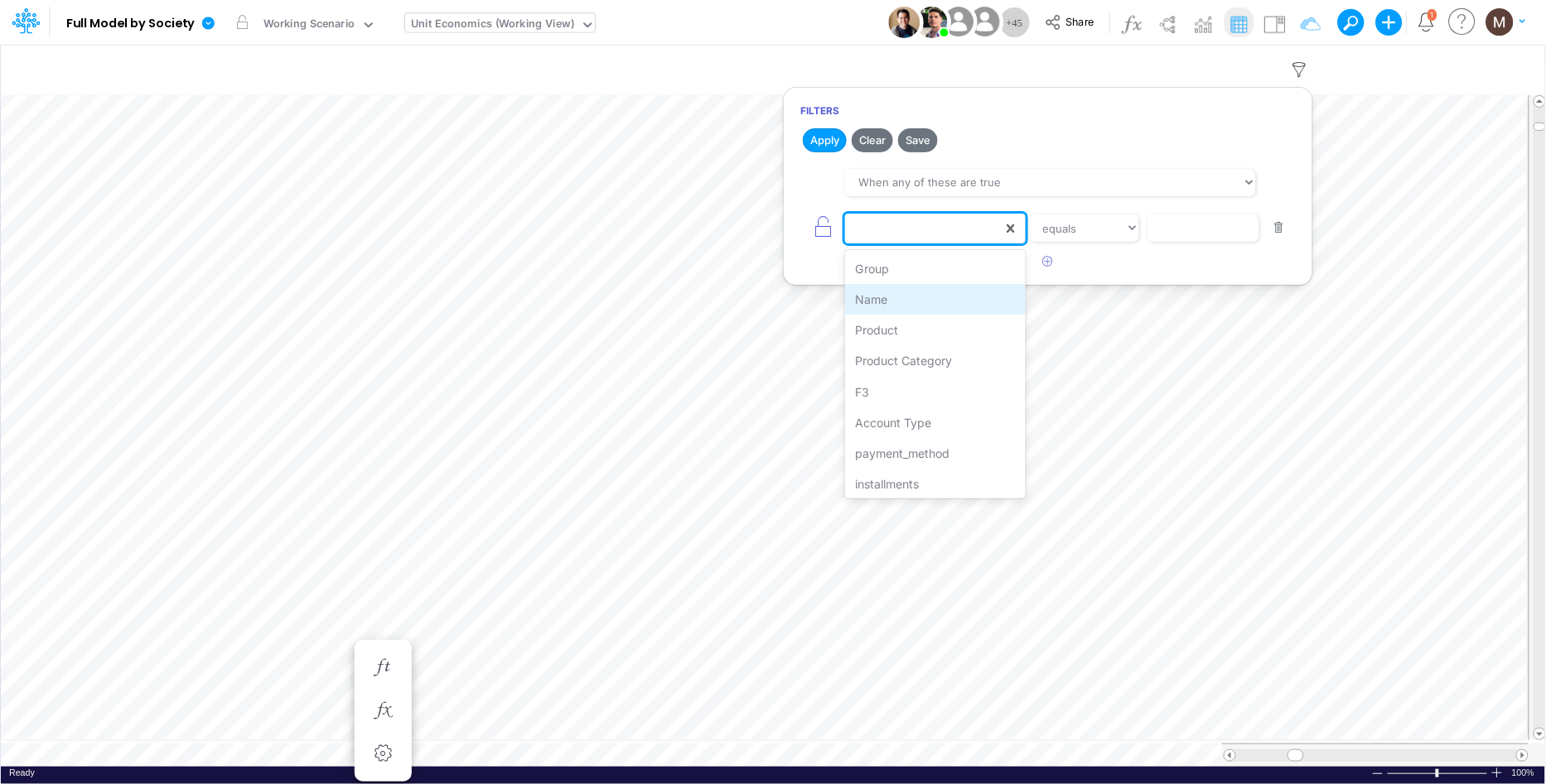
click at [929, 291] on div "Name" at bounding box center [935, 298] width 180 height 30
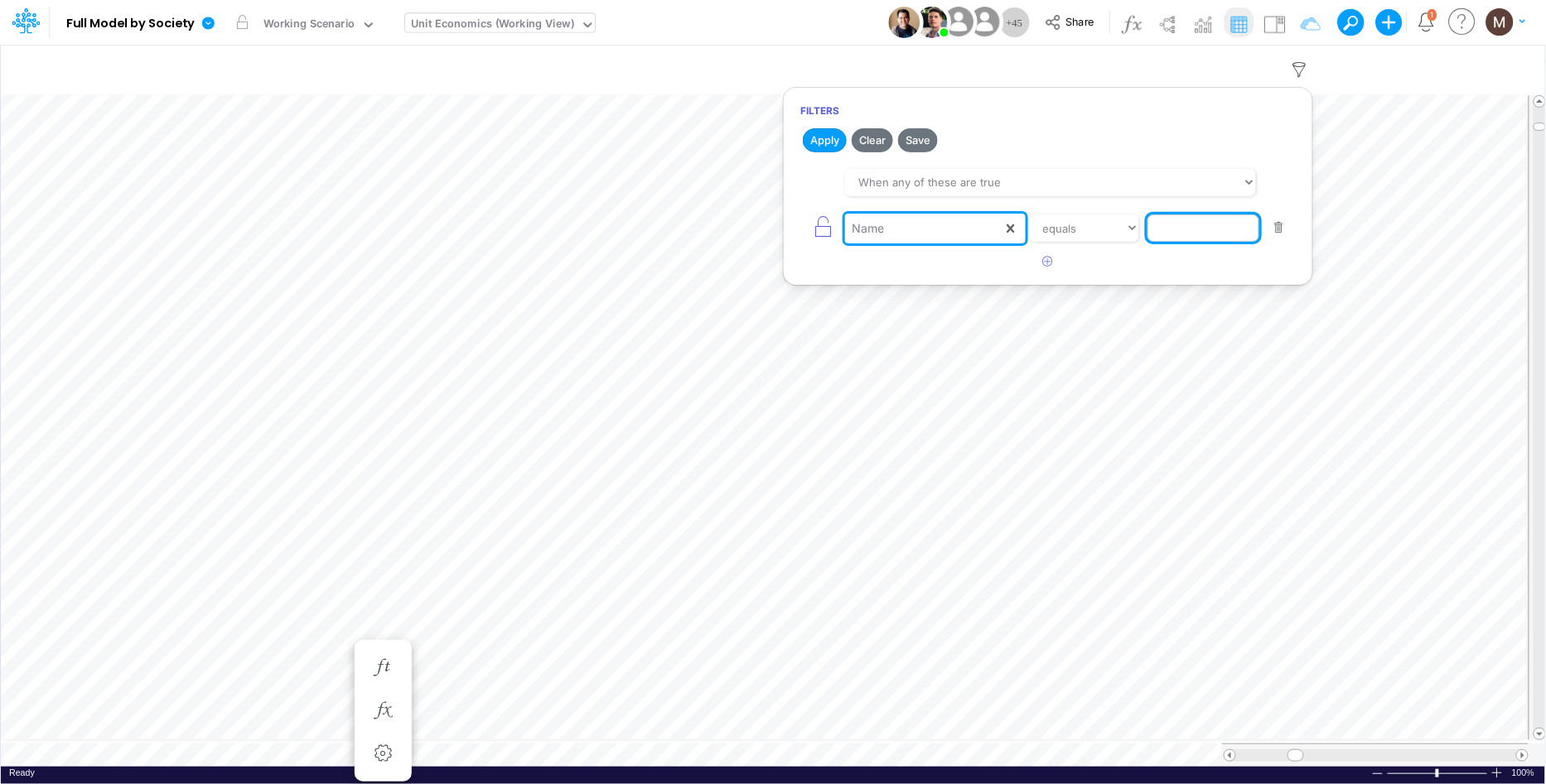
click at [1160, 233] on input "text" at bounding box center [1204, 229] width 112 height 28
paste input "TOTAL DISCOUNTS"
type input "TOTAL DISCOUNTS"
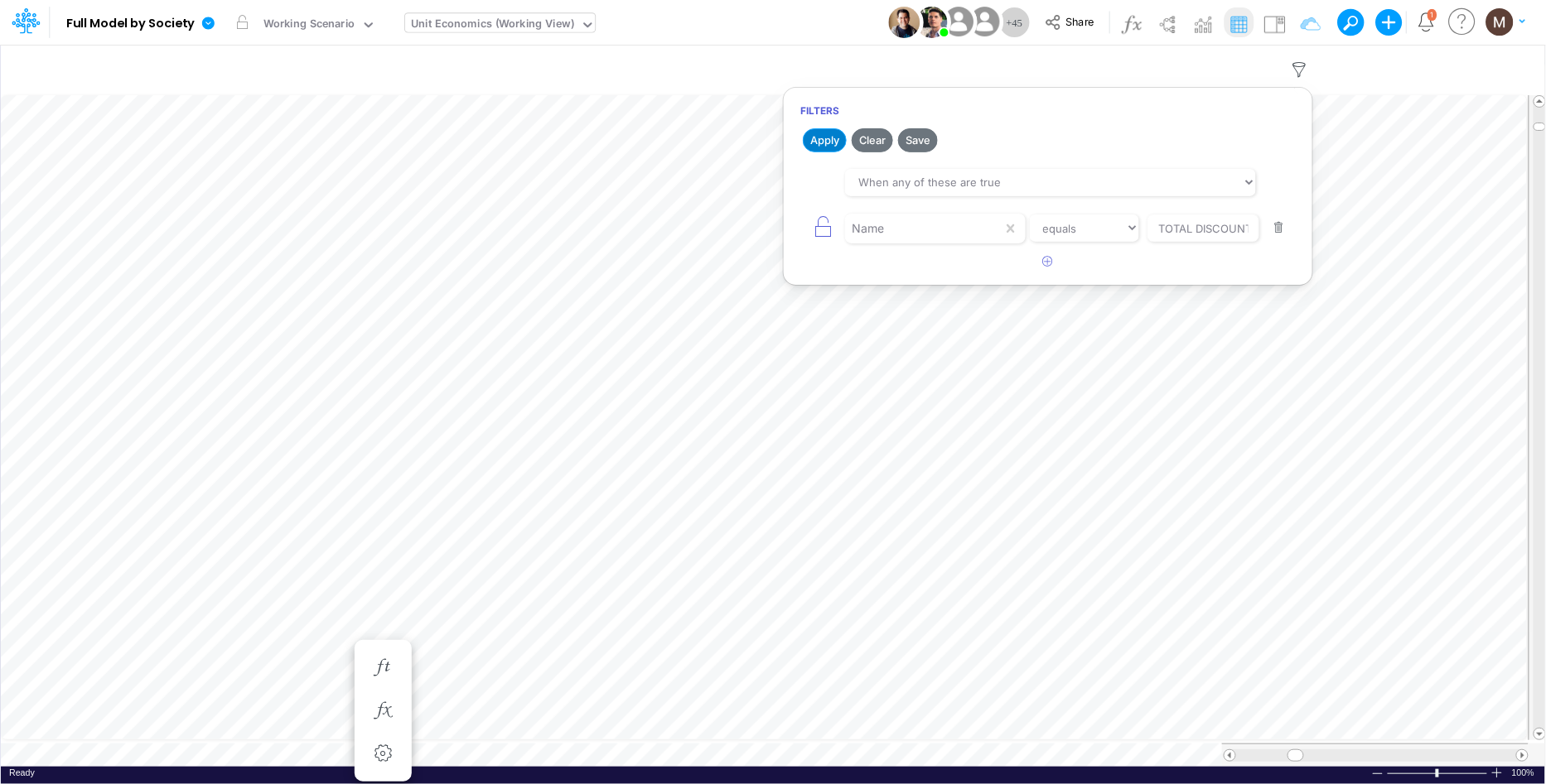
click at [813, 139] on button "Apply" at bounding box center [825, 140] width 44 height 24
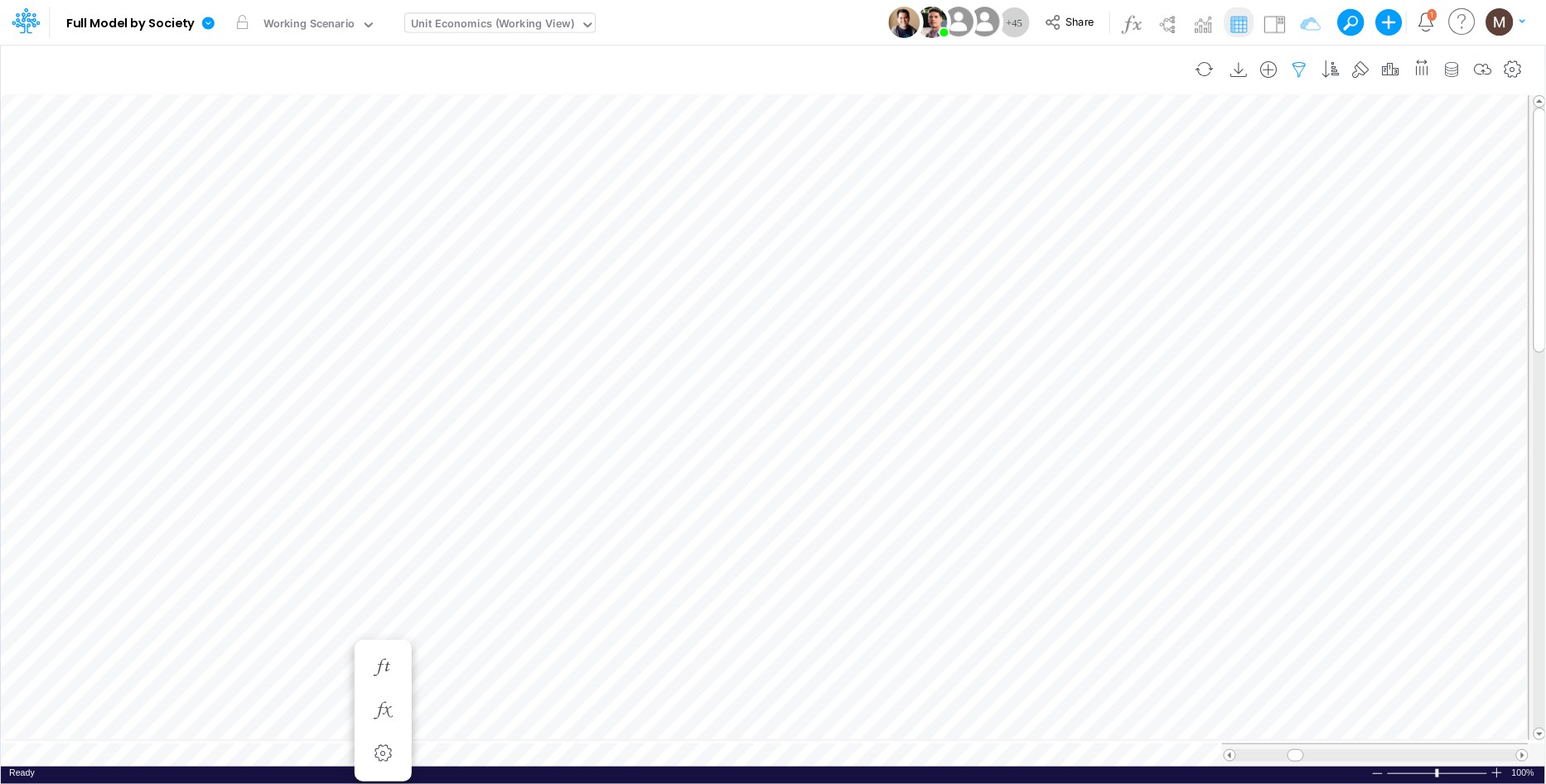
click at [1299, 71] on icon "button" at bounding box center [1300, 70] width 25 height 17
select select "tableSearchOR"
click at [1275, 227] on button "button" at bounding box center [1280, 228] width 32 height 22
click at [839, 140] on button "Apply" at bounding box center [825, 140] width 44 height 24
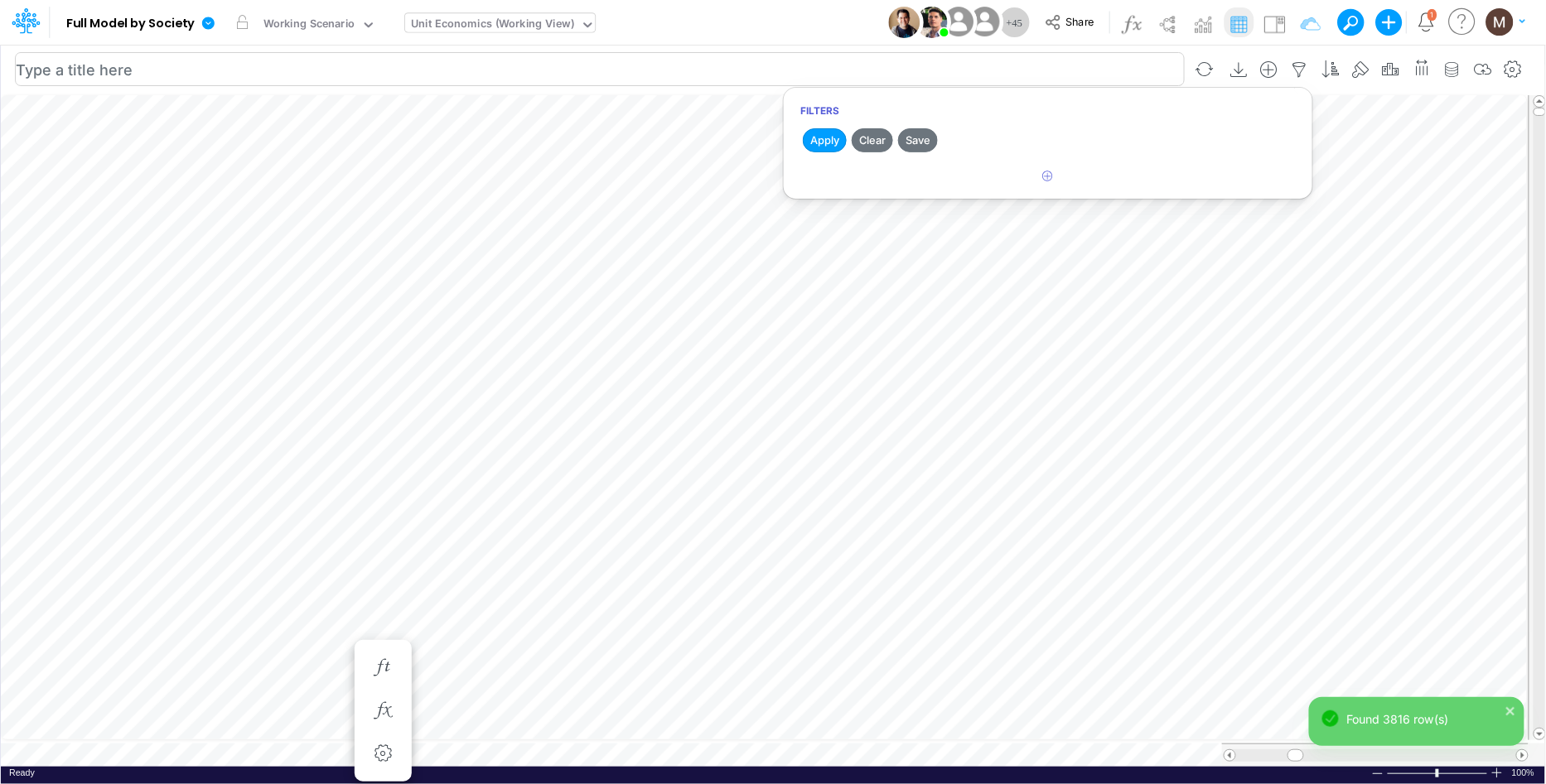
scroll to position [0, 1]
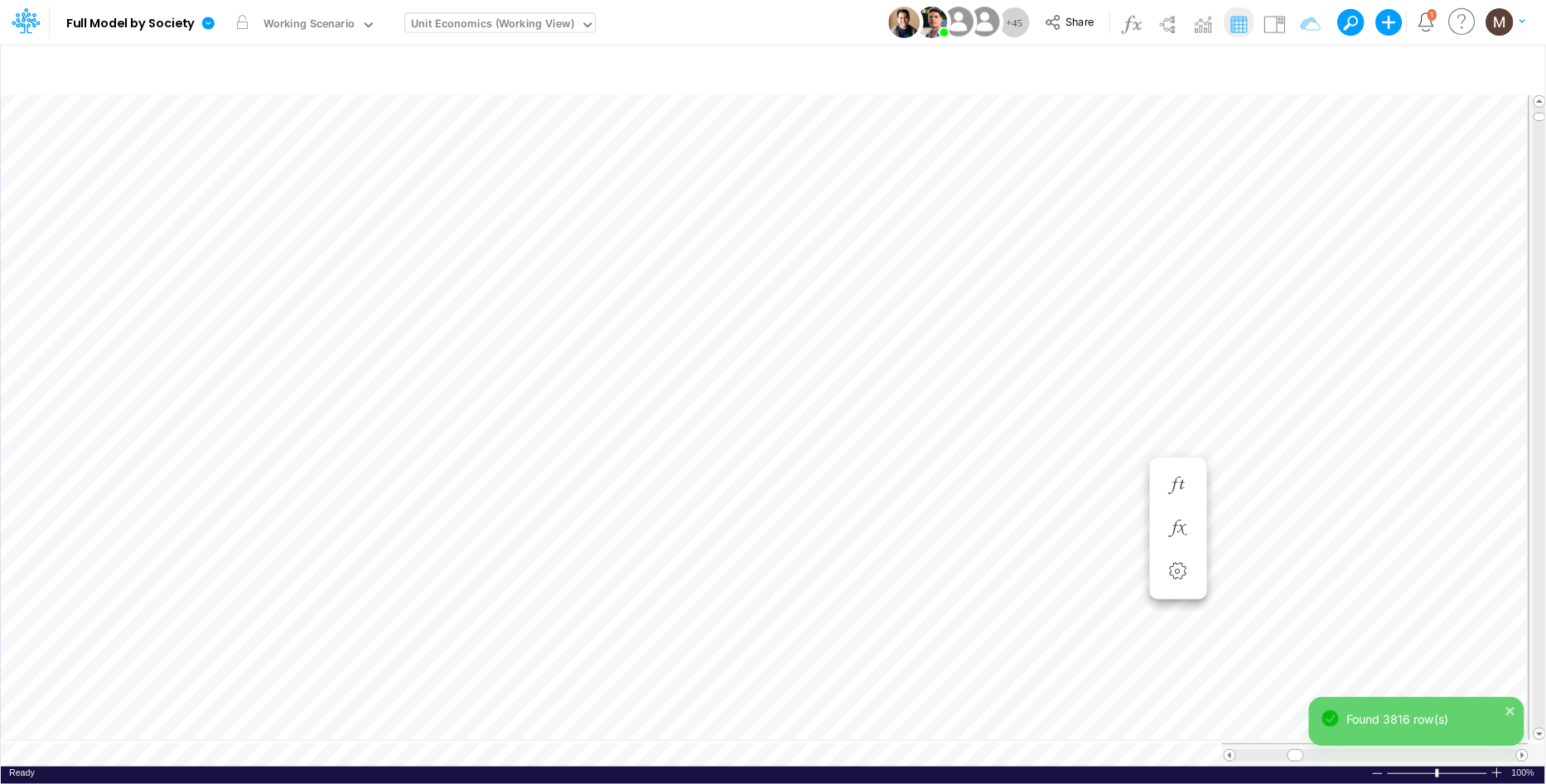
type input "DC by Vertical"
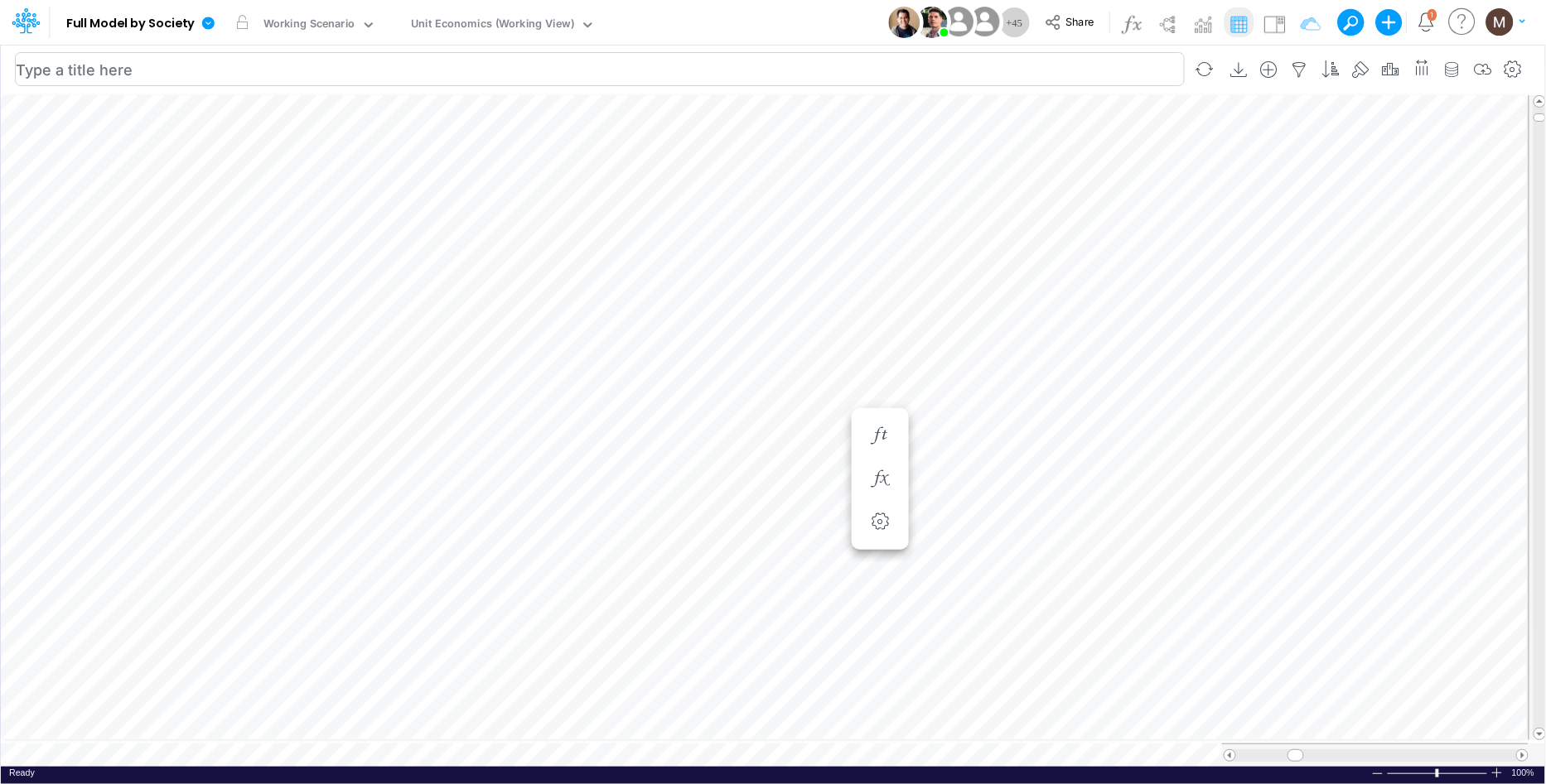
scroll to position [0, 1]
click at [1298, 62] on icon "button" at bounding box center [1300, 70] width 25 height 17
click at [1043, 182] on button "button" at bounding box center [1048, 177] width 32 height 28
select select "tableSearchOR"
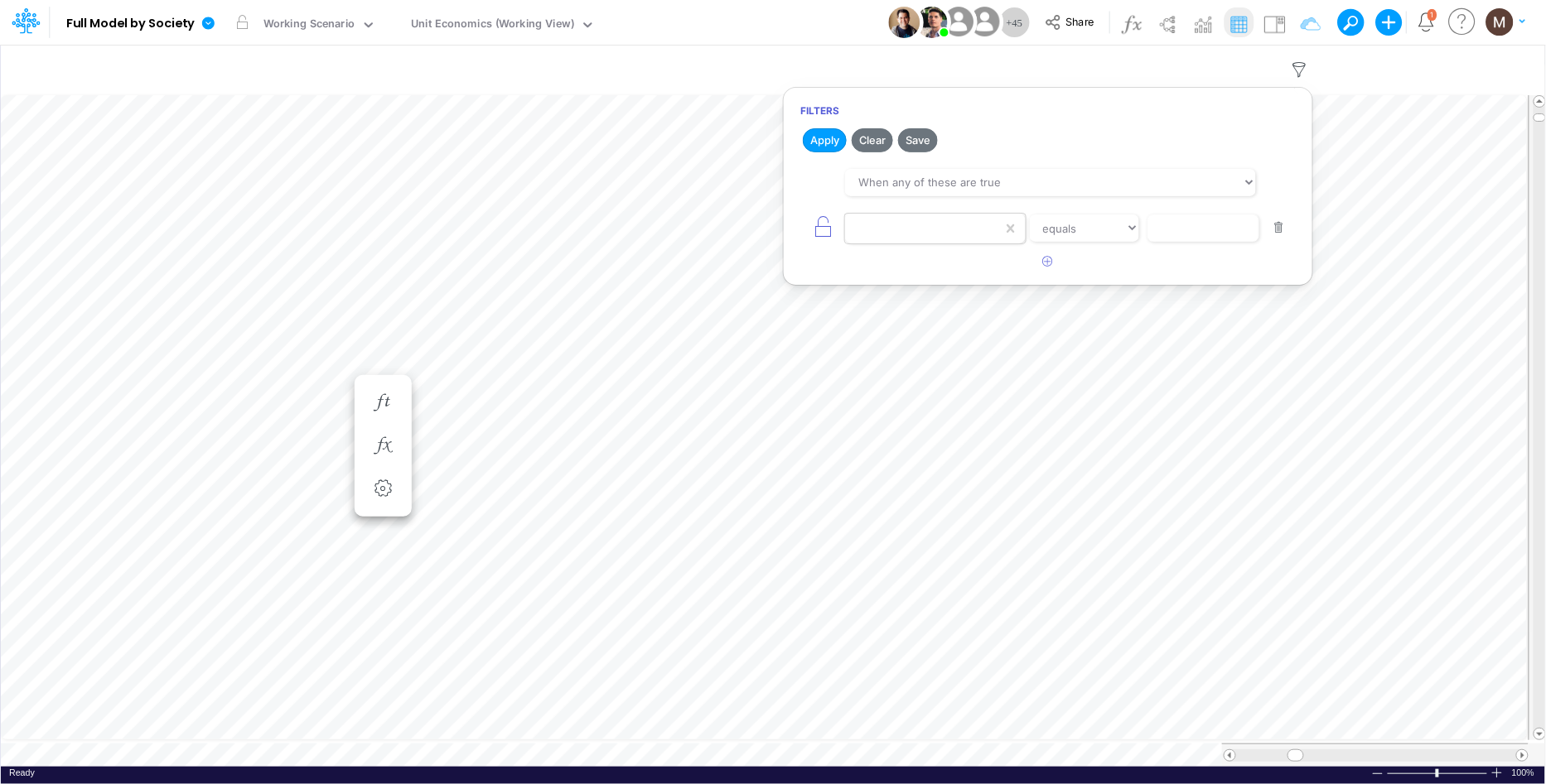
click at [910, 234] on div at bounding box center [923, 229] width 157 height 28
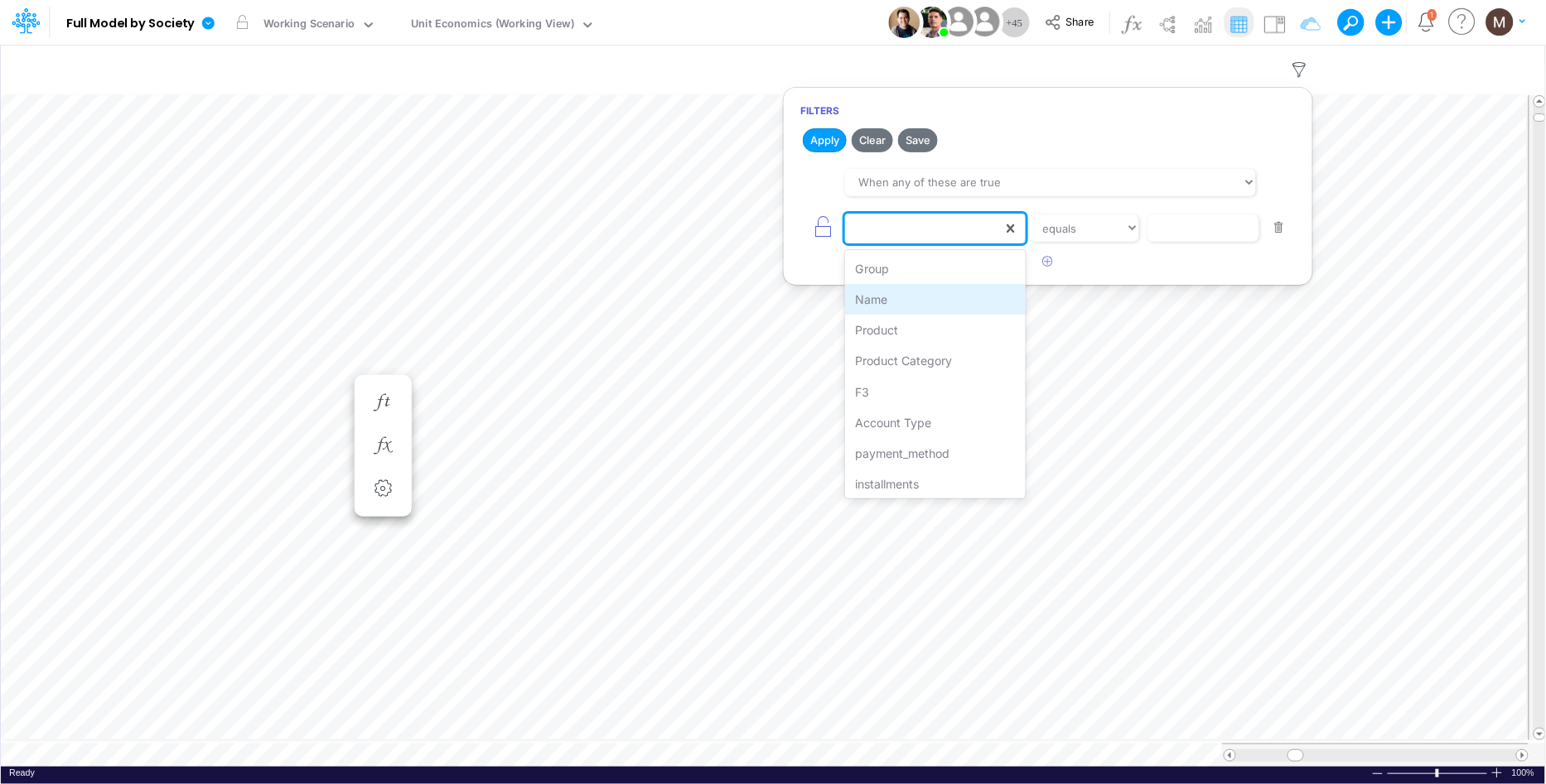
click at [898, 296] on div "Name" at bounding box center [935, 298] width 180 height 30
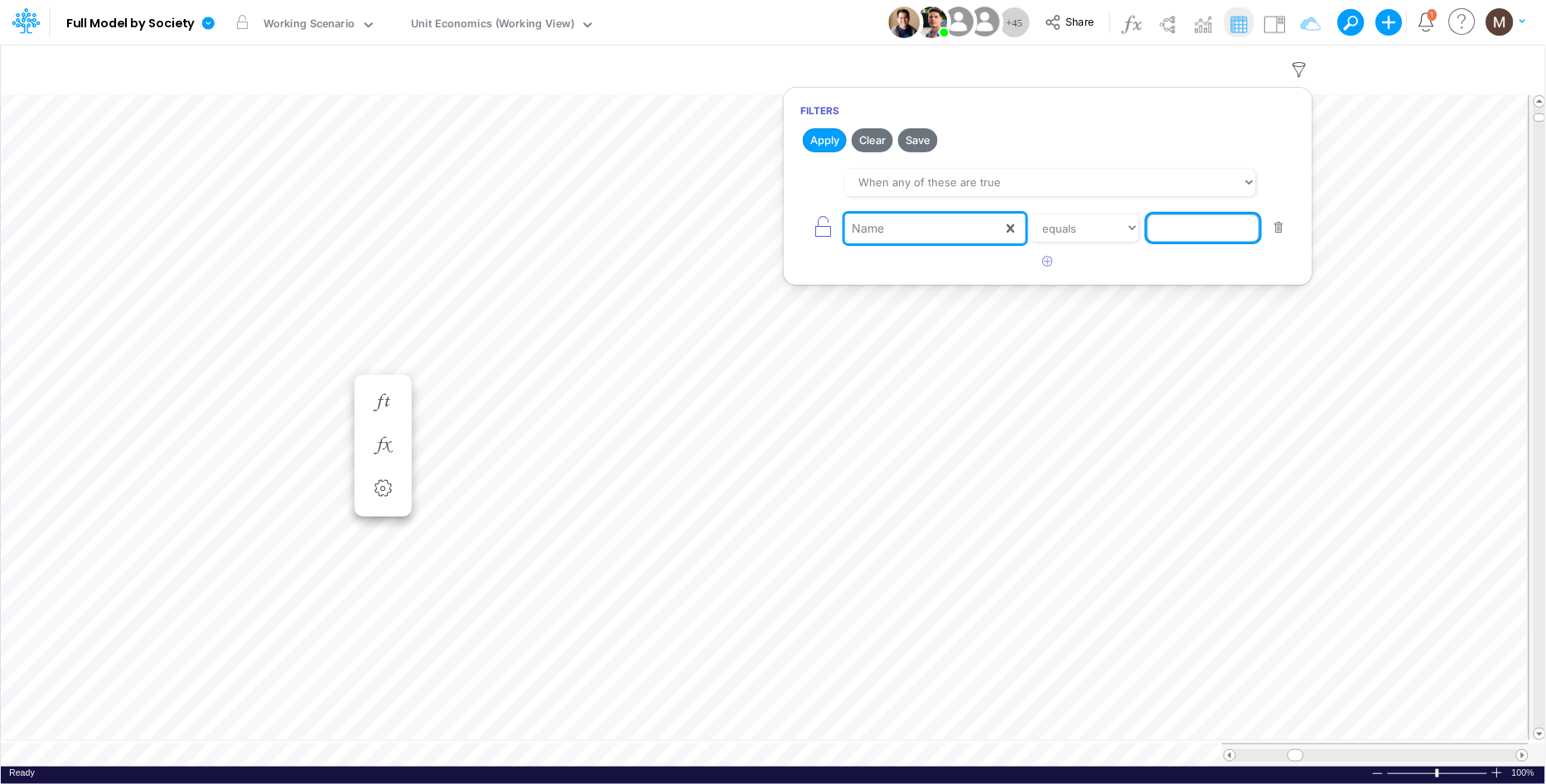
click at [1164, 241] on input "text" at bounding box center [1204, 229] width 112 height 28
paste input "Marketing Discounts / Engagement"
type input "Marketing Discounts / Engagement"
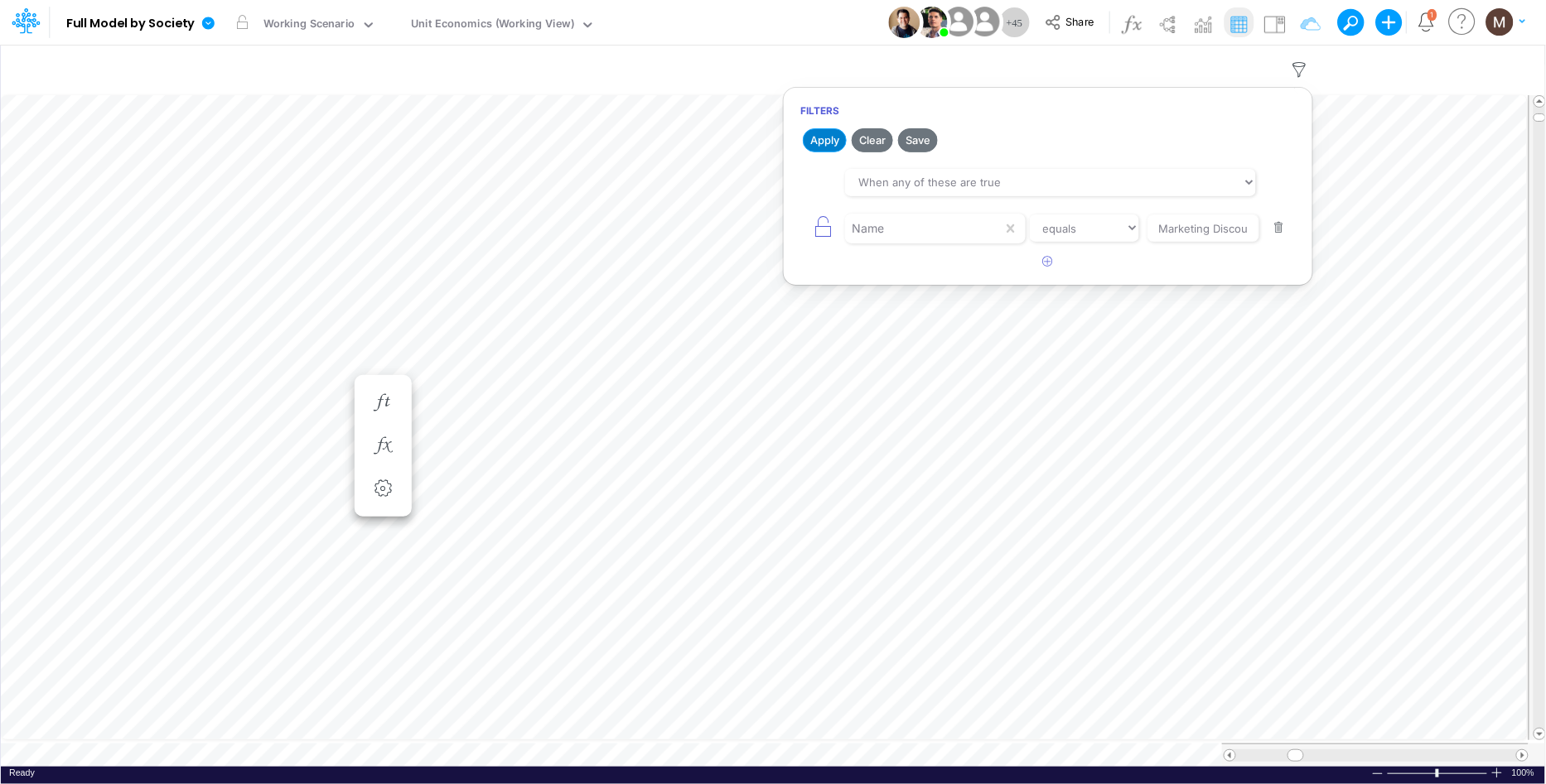
click at [821, 140] on button "Apply" at bounding box center [825, 140] width 44 height 24
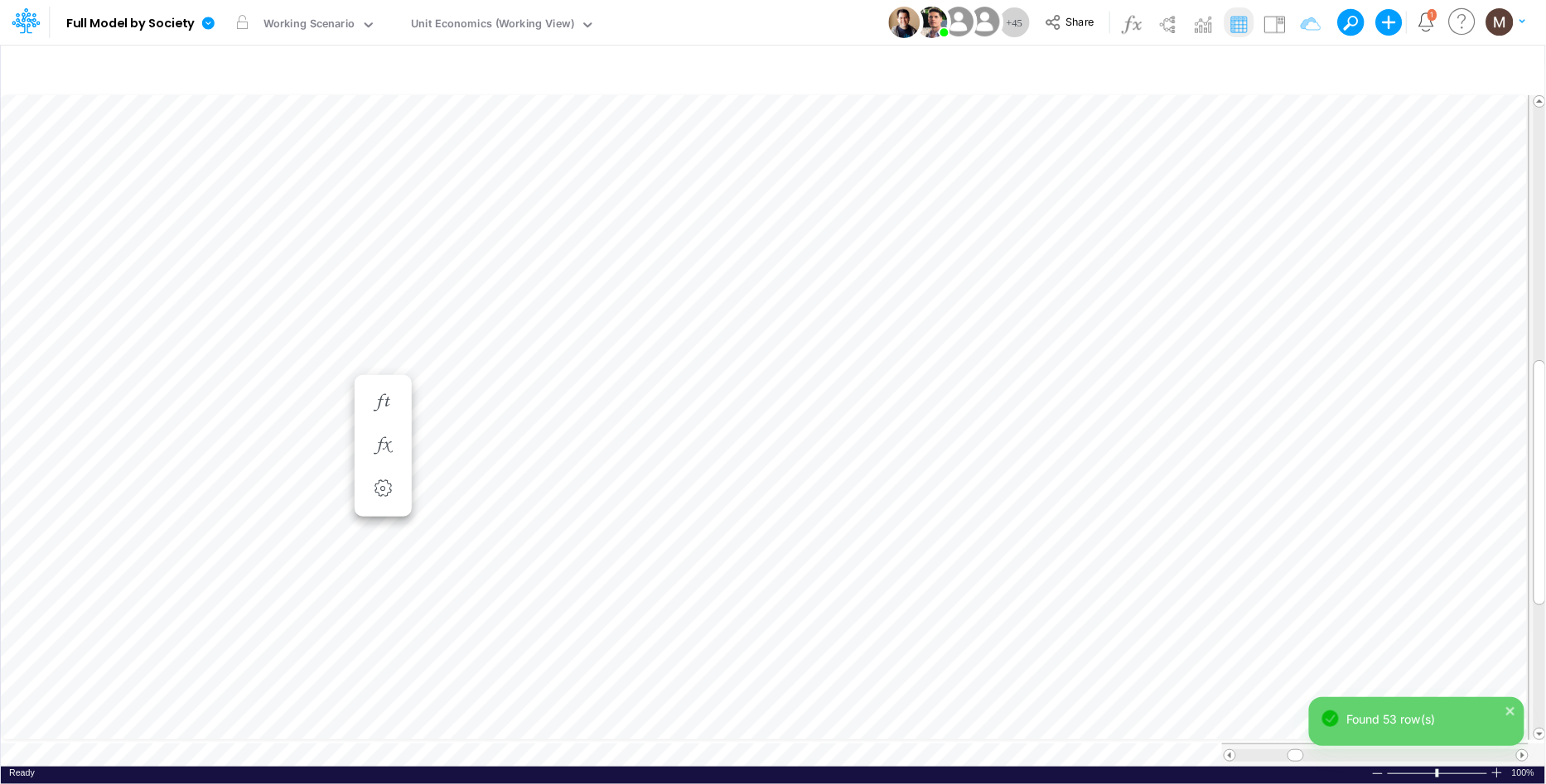
scroll to position [0, 1]
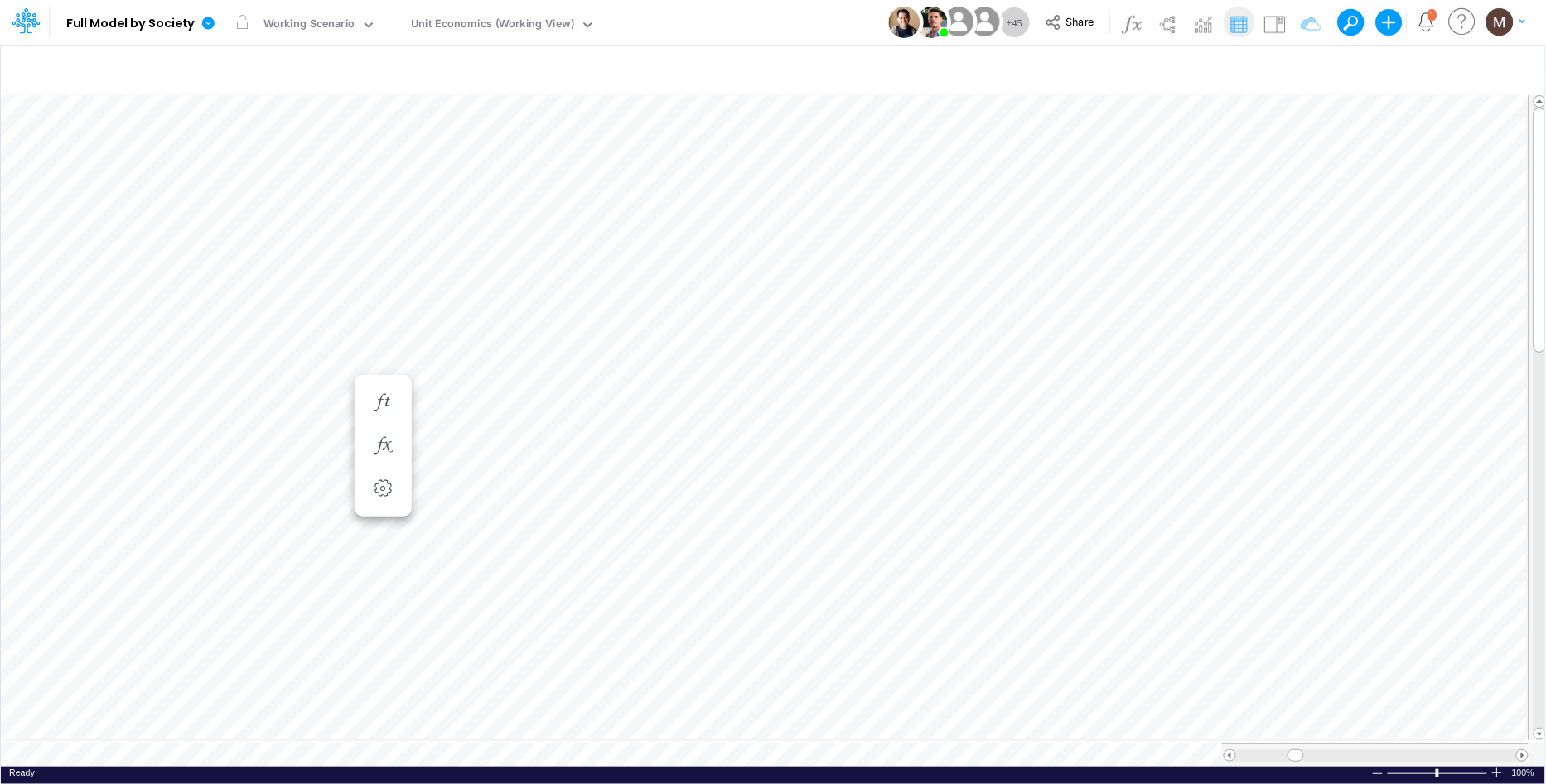
type input "DC by Vertical"
click at [447, 18] on div "DC by Vertical" at bounding box center [446, 25] width 72 height 19
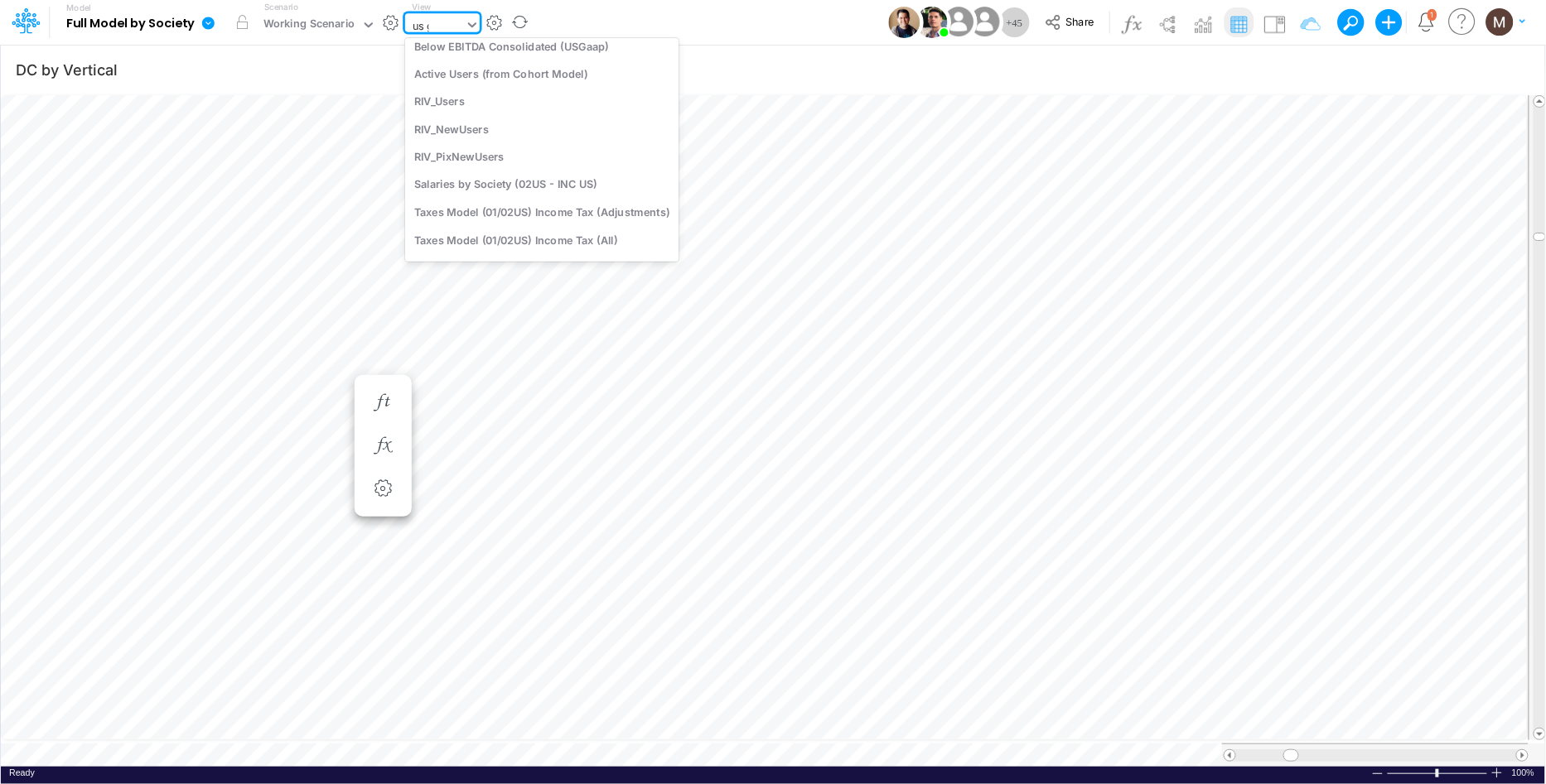
scroll to position [0, 0]
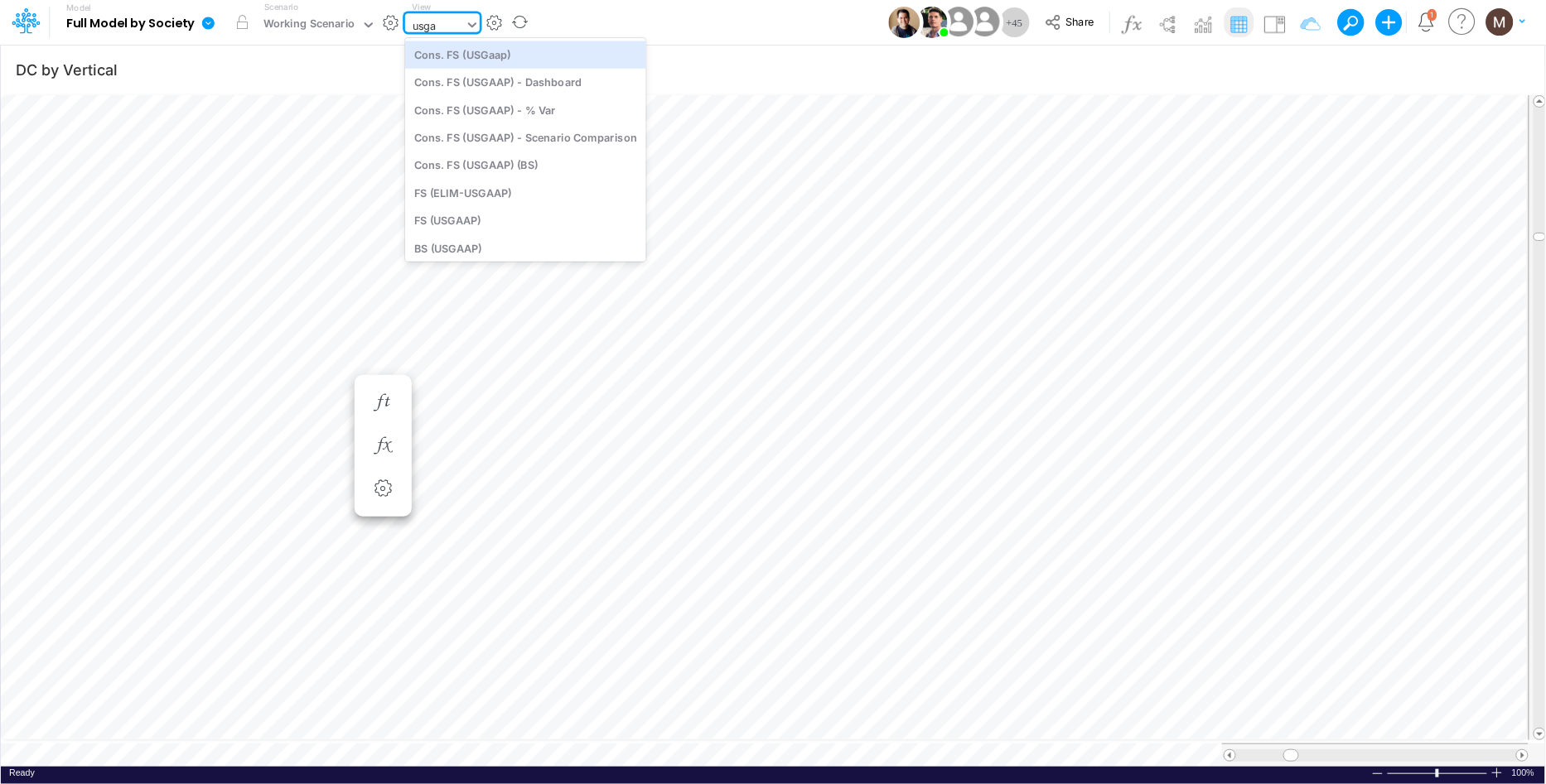
type input "usgaa"
click at [439, 58] on div "Cons. FS (USGaap)" at bounding box center [525, 54] width 242 height 28
click at [457, 56] on input "DC by Vertical" at bounding box center [600, 69] width 1170 height 34
type input "Consolidated FS - USGAAP"
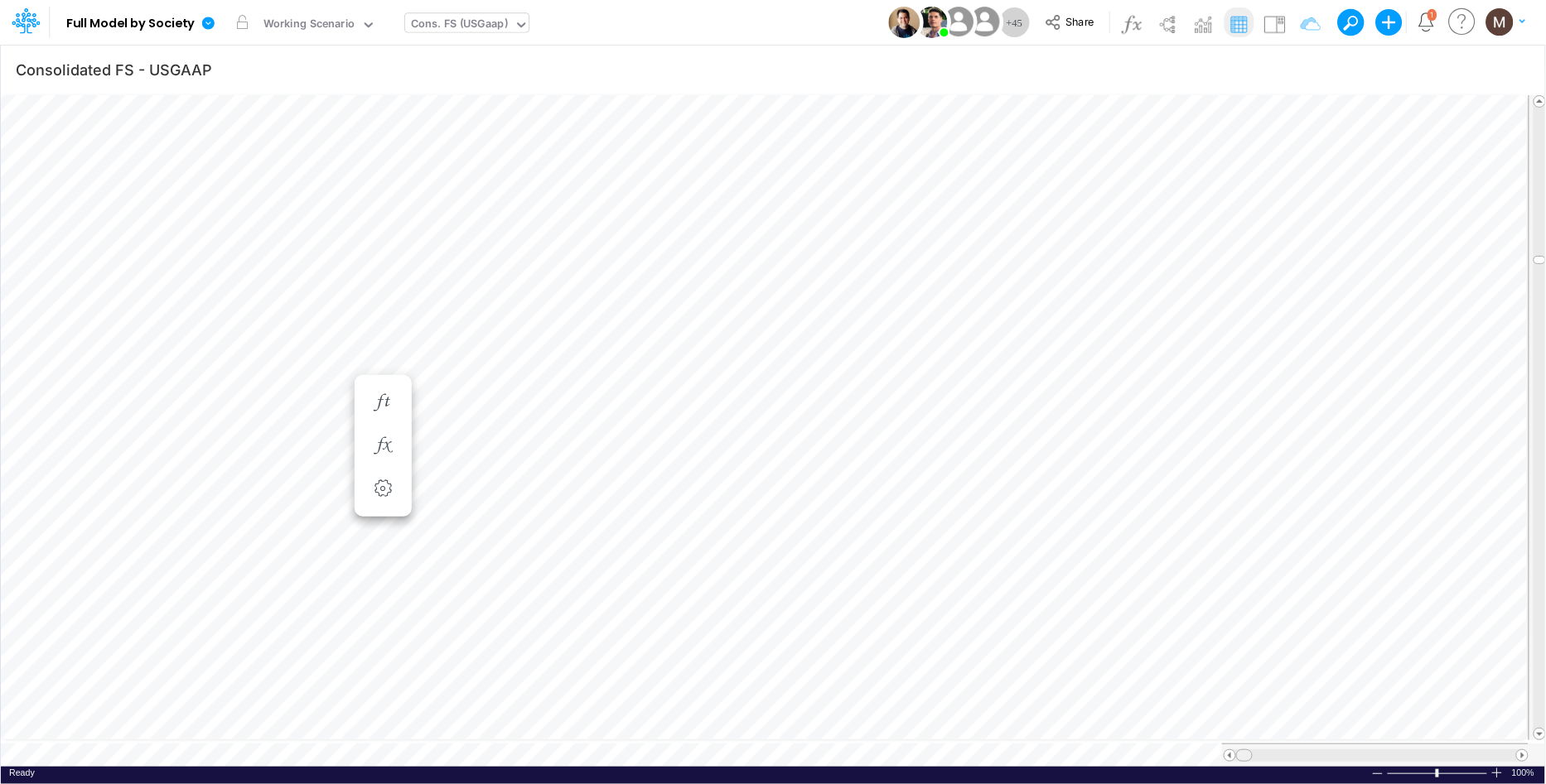
drag, startPoint x: 1286, startPoint y: 745, endPoint x: 1224, endPoint y: 752, distance: 62.4
click at [1224, 752] on div at bounding box center [1377, 756] width 305 height 13
